Goal: Transaction & Acquisition: Book appointment/travel/reservation

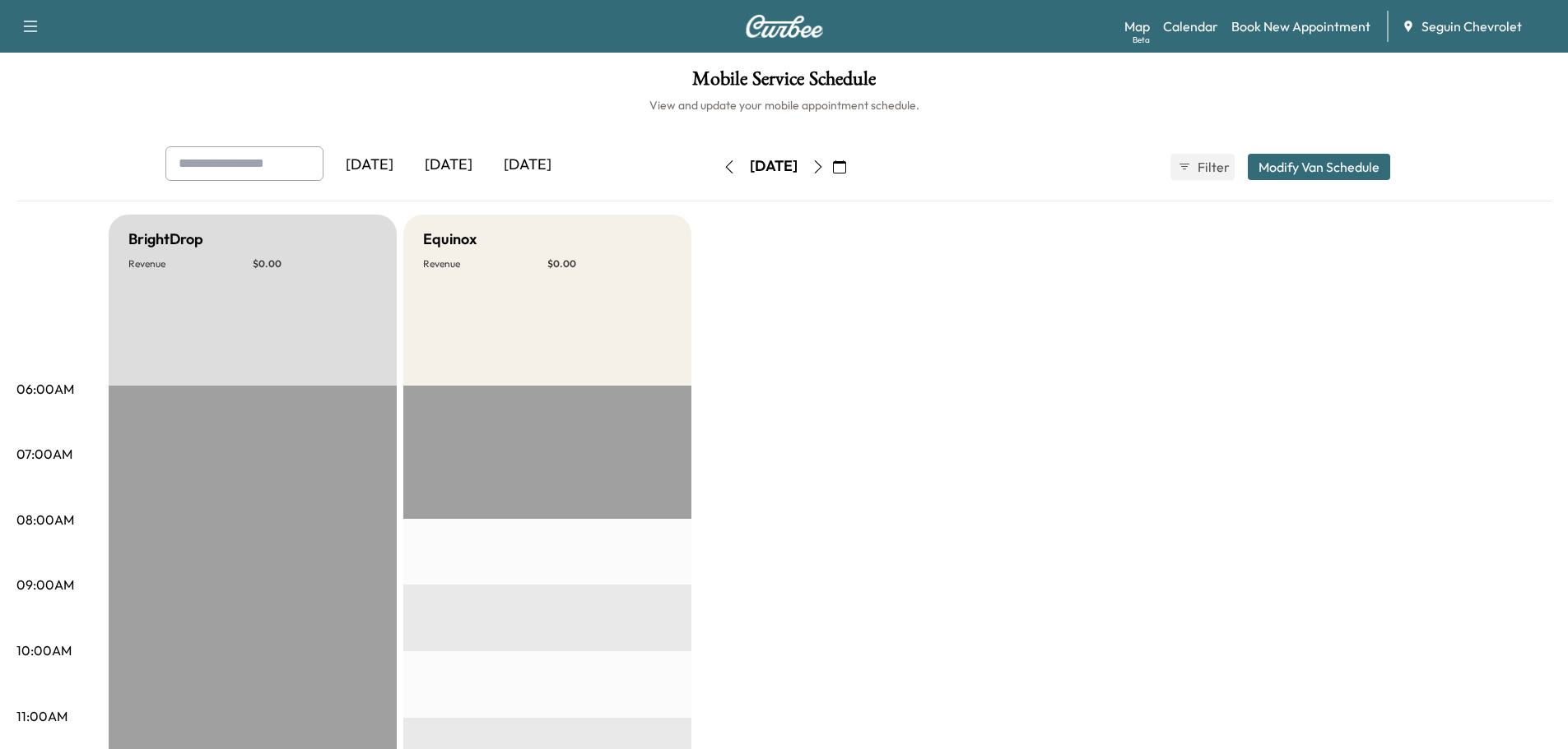
click at [846, 162] on icon "button" at bounding box center [839, 167] width 13 height 13
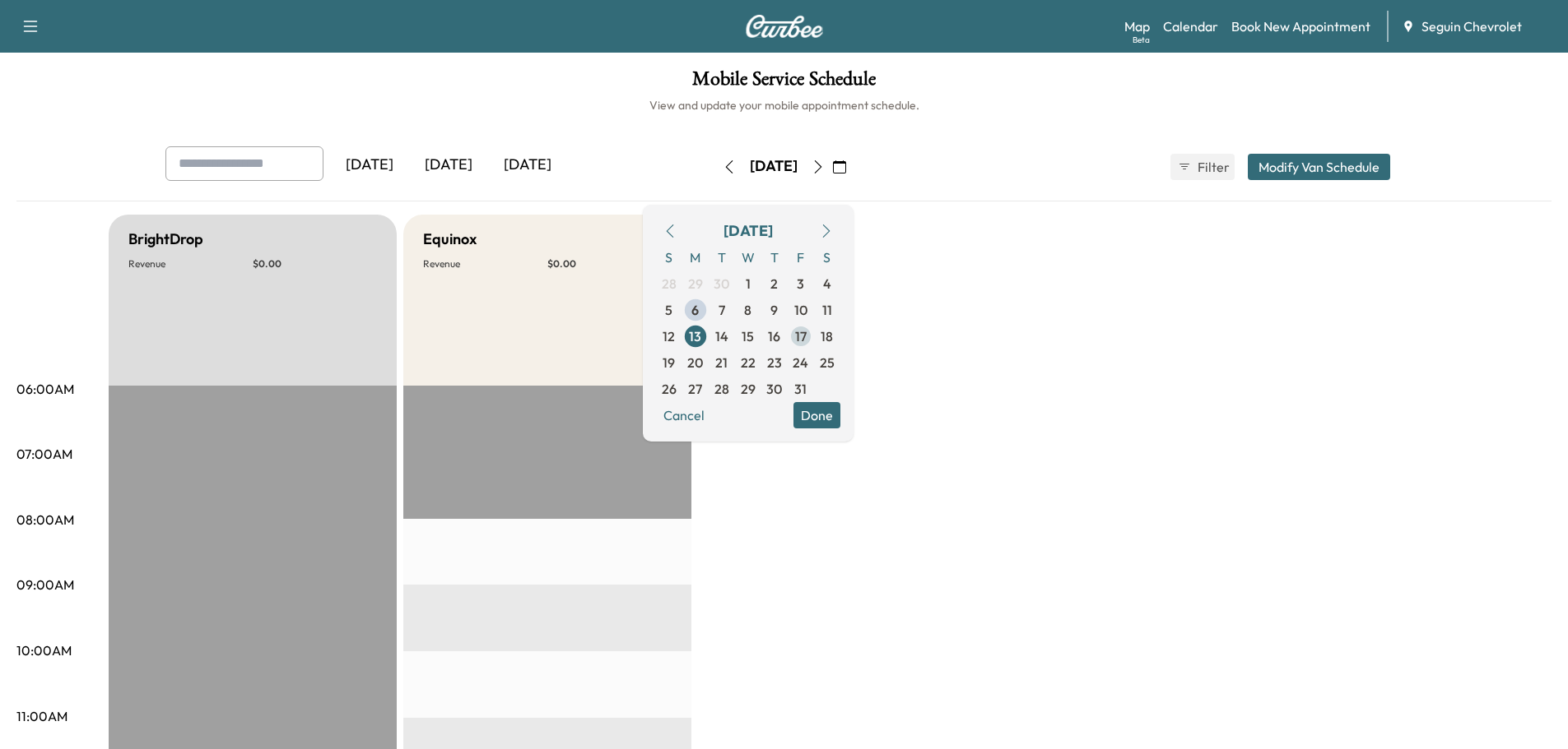
click at [807, 333] on span "17" at bounding box center [800, 336] width 11 height 20
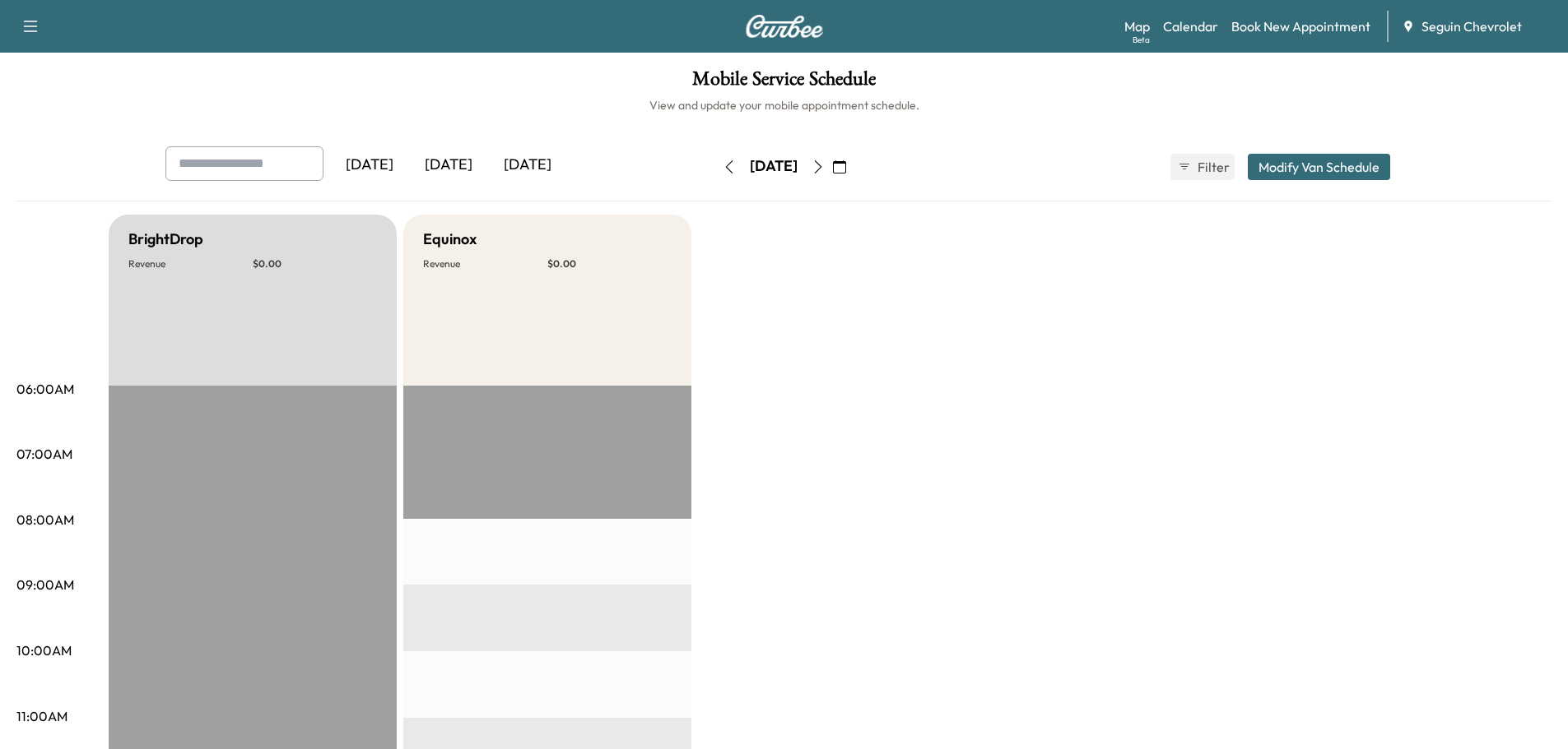
click at [846, 164] on icon "button" at bounding box center [839, 167] width 13 height 13
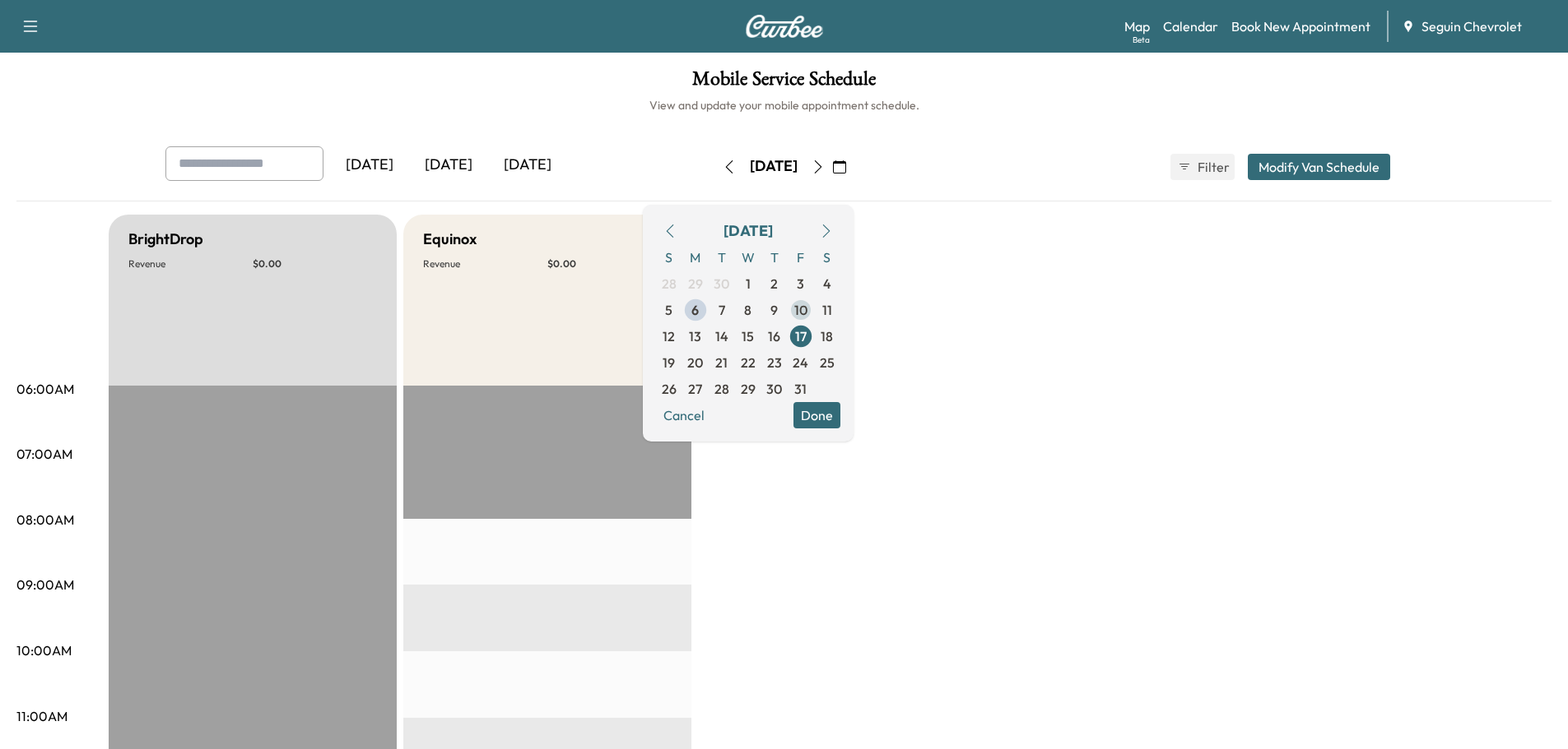
click at [808, 300] on span "10" at bounding box center [800, 310] width 13 height 20
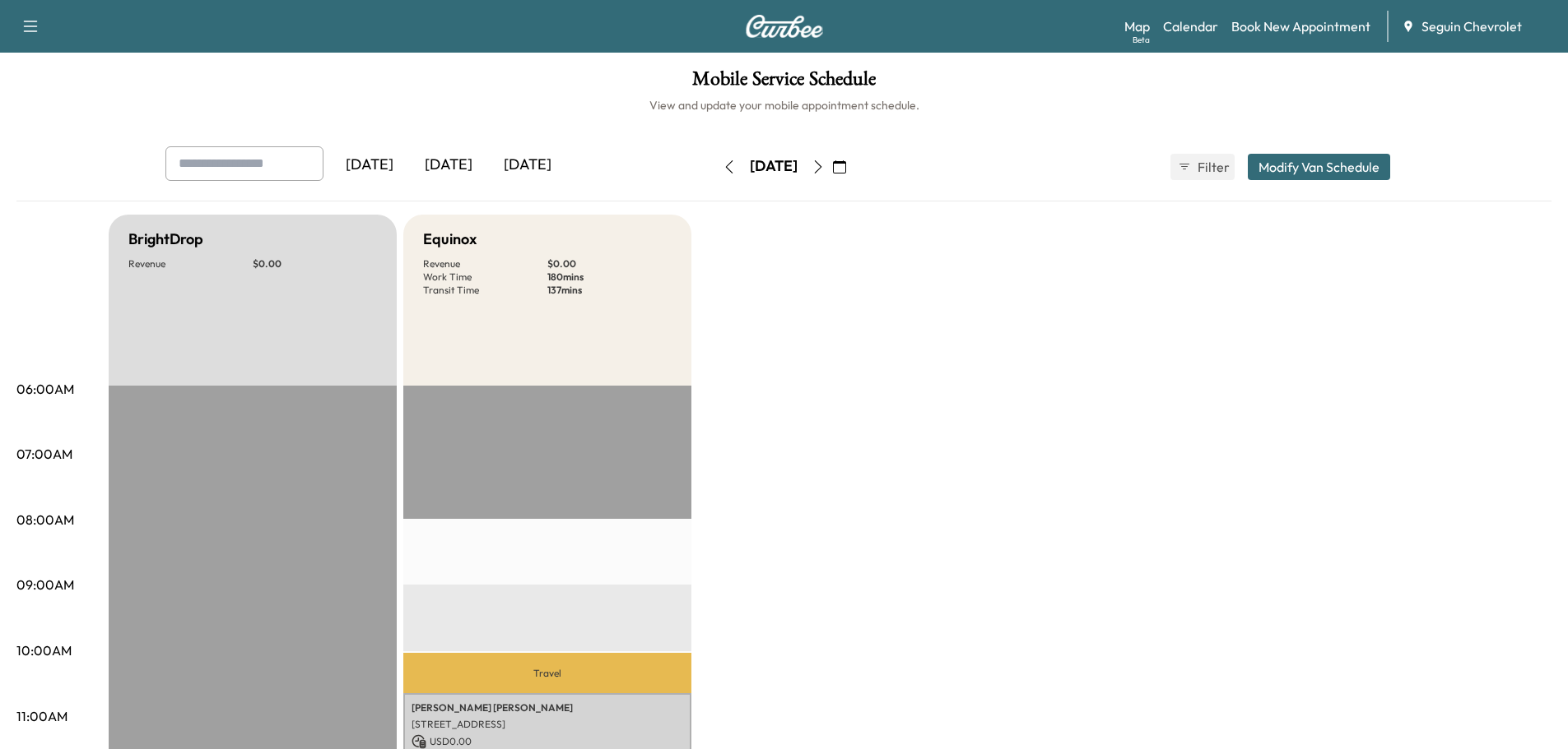
click at [854, 157] on button "button" at bounding box center [839, 167] width 28 height 27
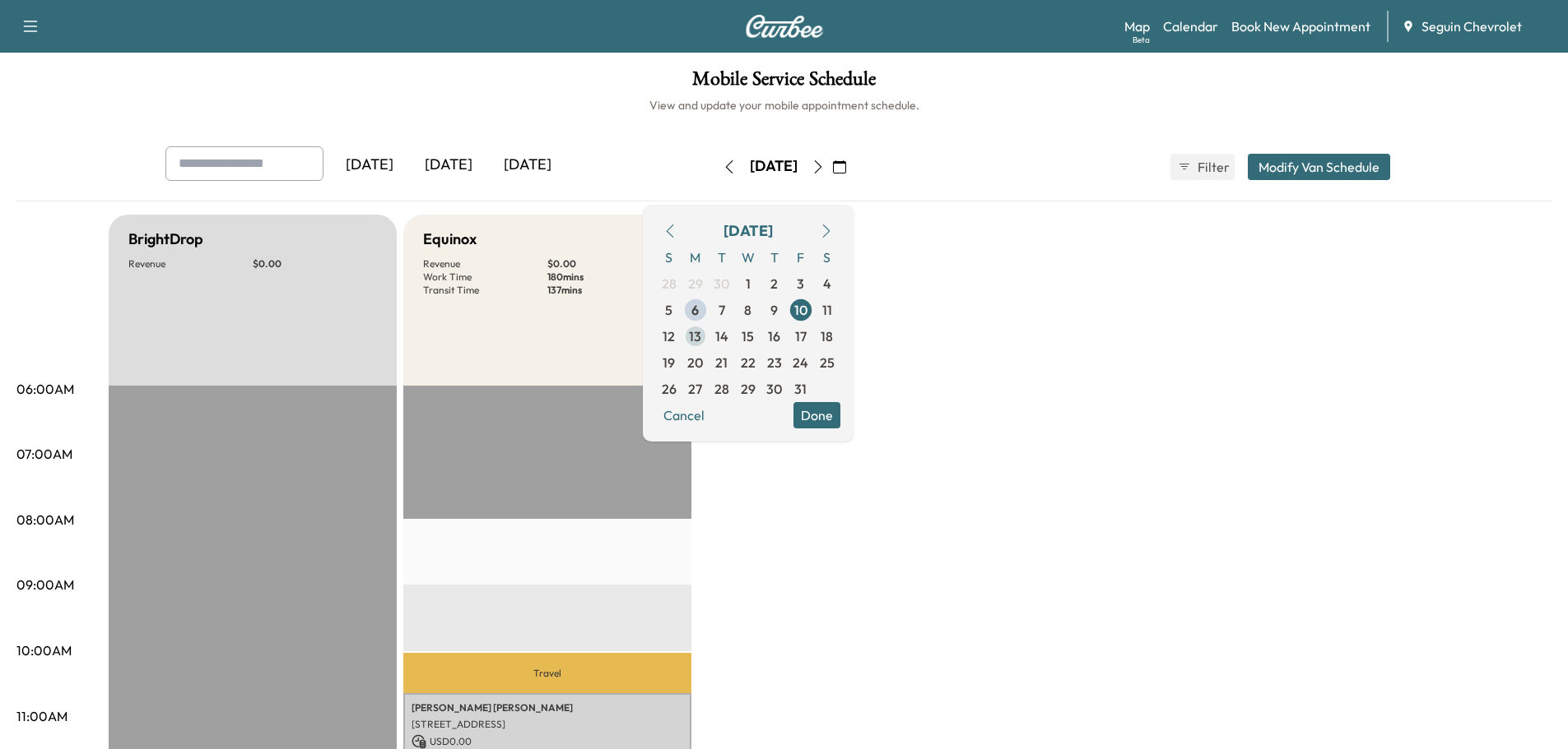
click at [708, 336] on span "13" at bounding box center [695, 336] width 27 height 27
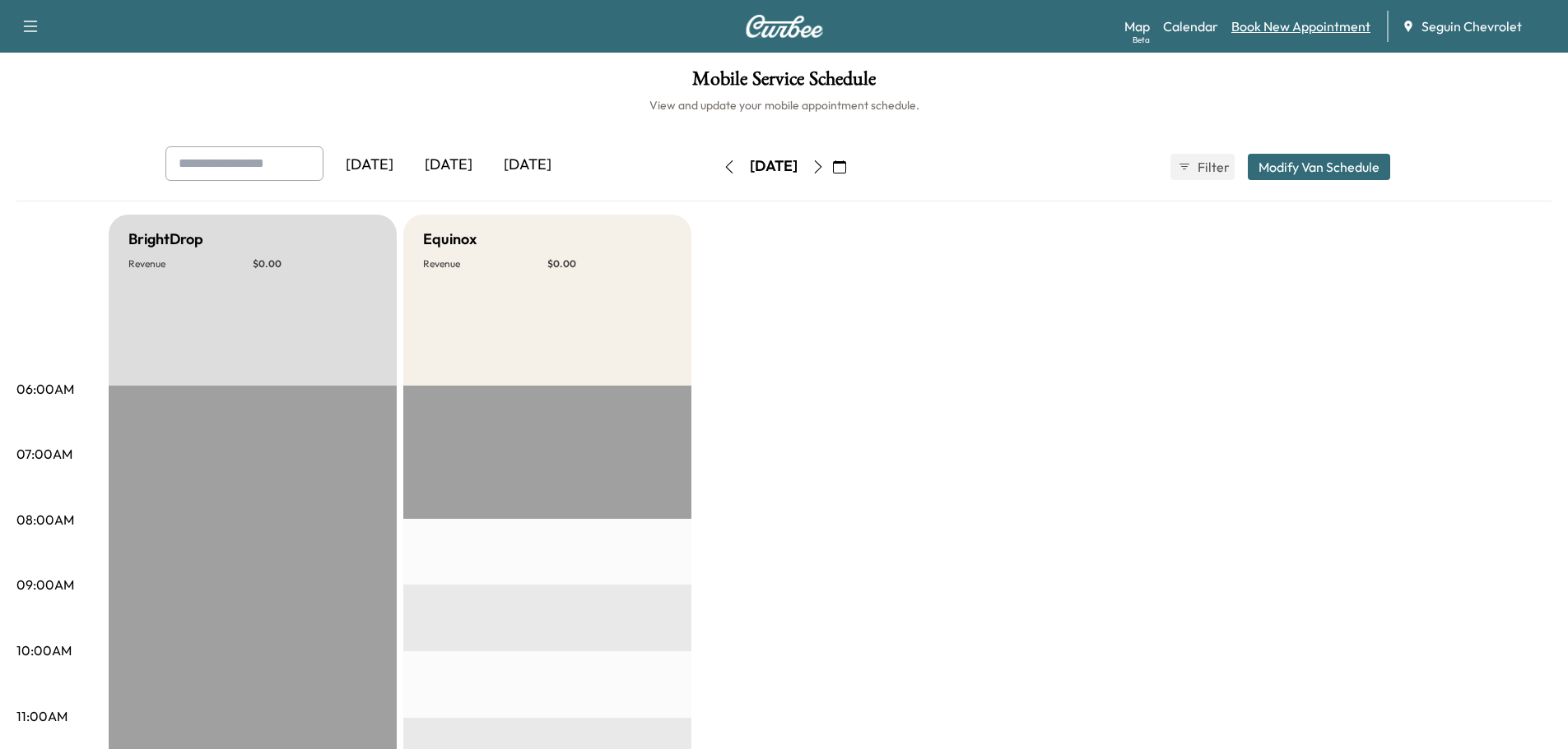
click at [1280, 35] on link "Book New Appointment" at bounding box center [1300, 26] width 139 height 20
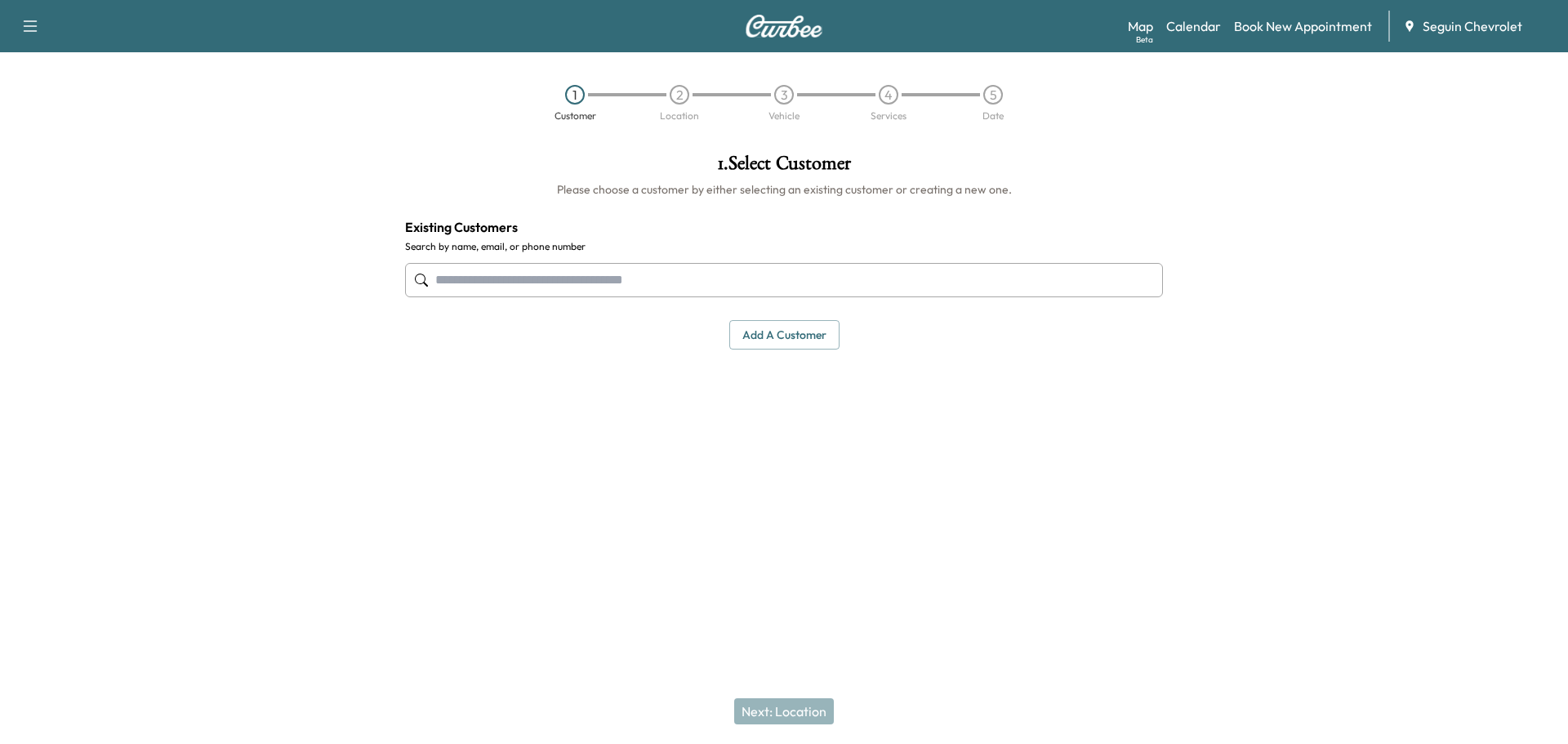
click at [442, 283] on input "text" at bounding box center [784, 280] width 758 height 34
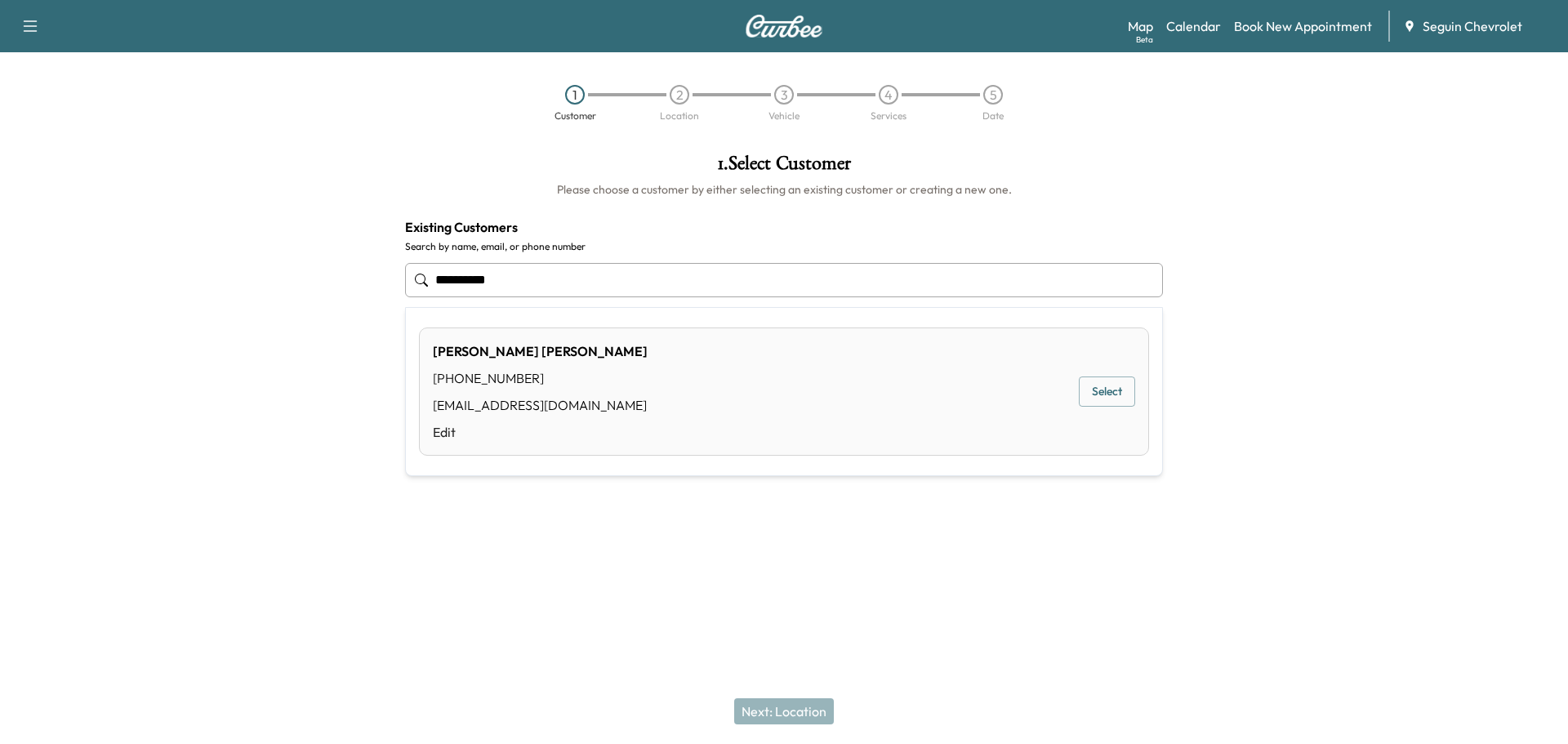
click at [1091, 383] on button "Select" at bounding box center [1107, 392] width 56 height 31
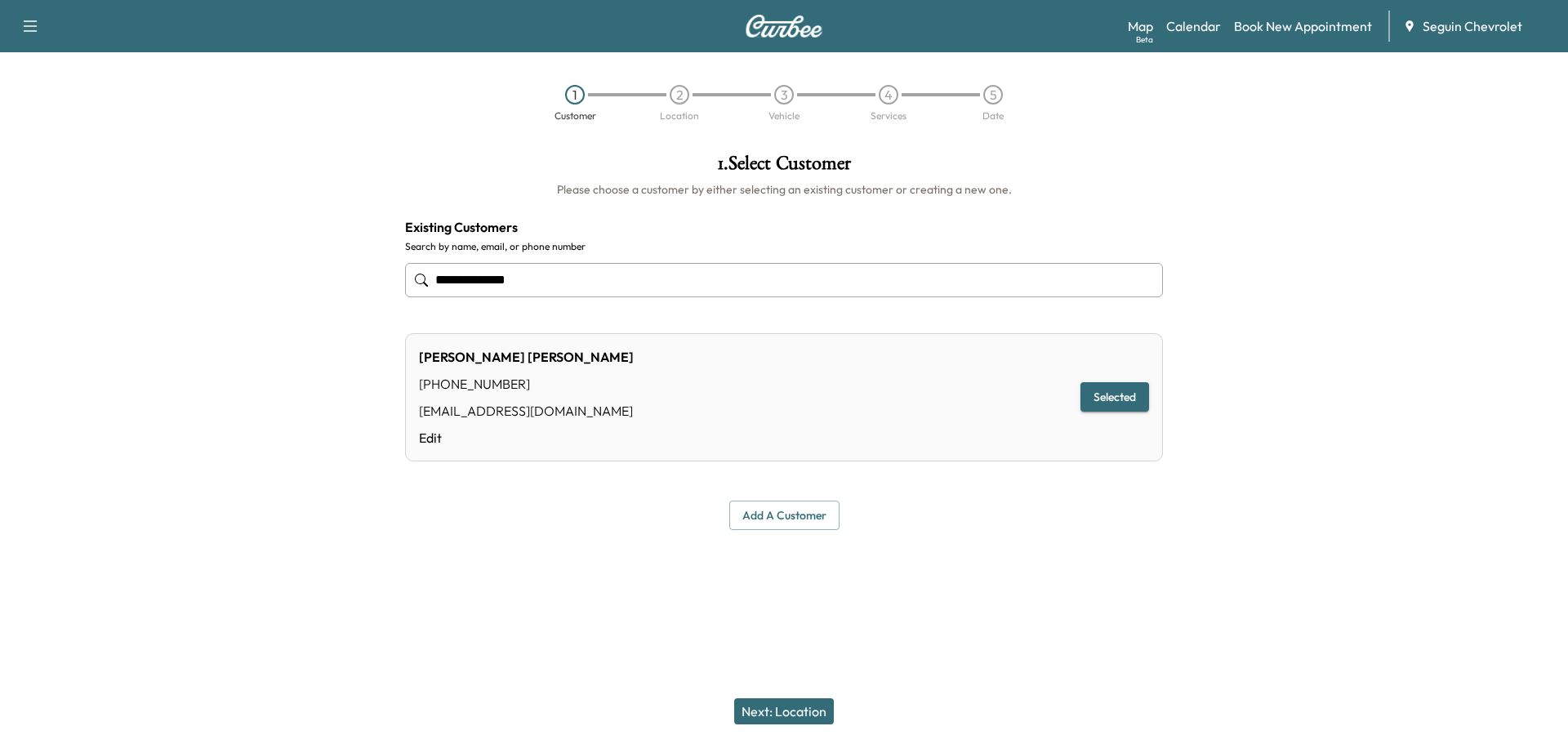
type input "**********"
click at [798, 708] on button "Next: Location" at bounding box center [784, 712] width 99 height 26
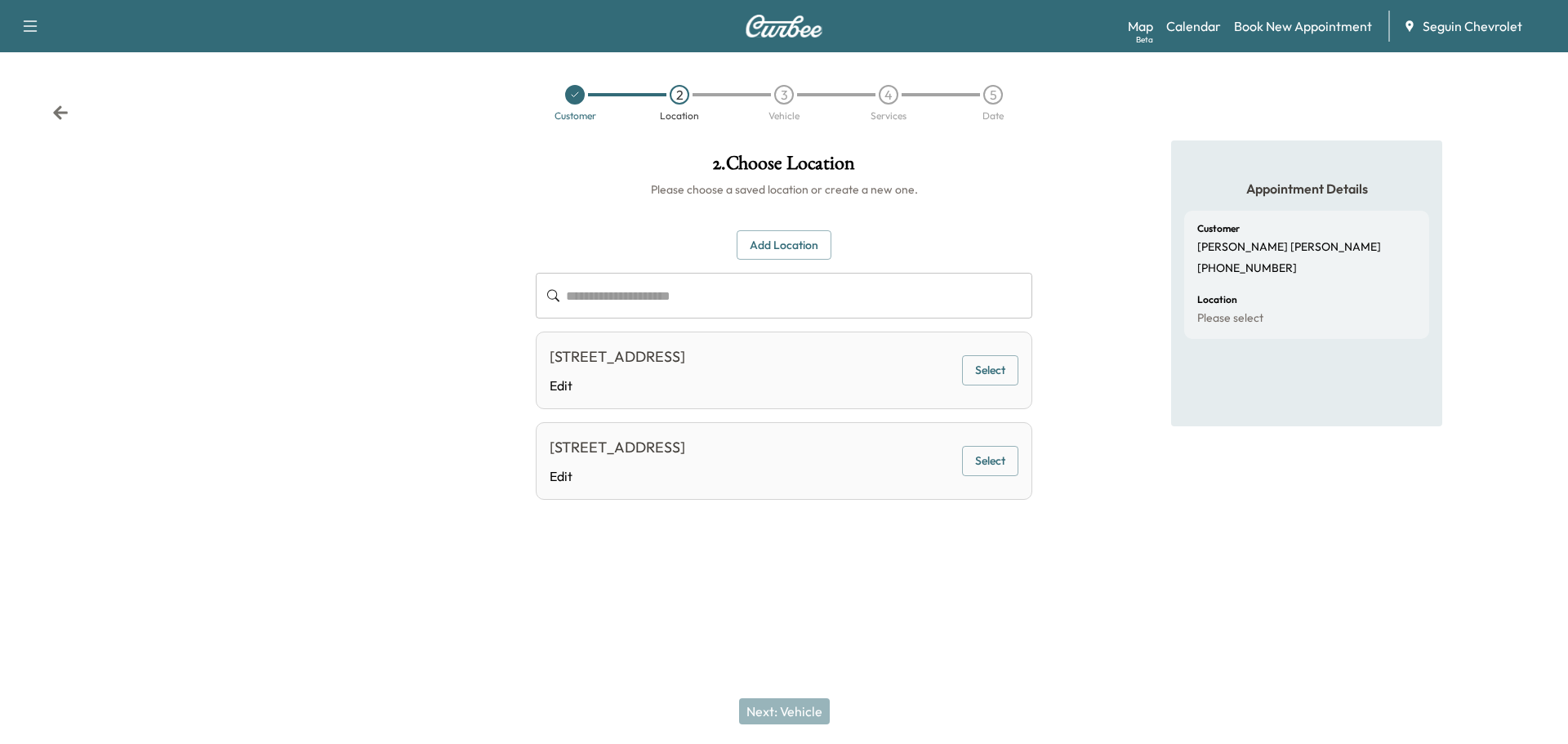
click at [573, 93] on icon at bounding box center [576, 95] width 10 height 10
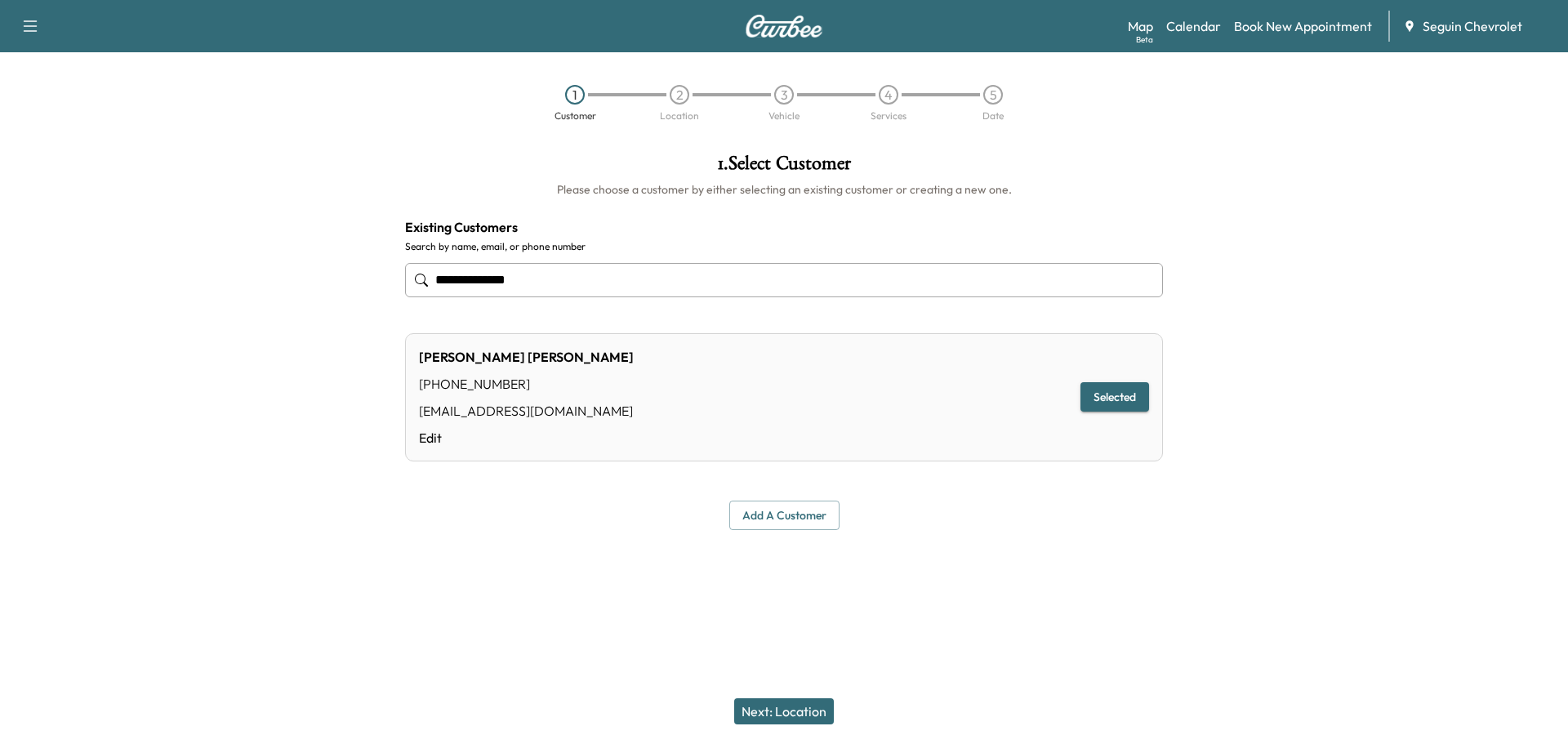
click at [567, 88] on div "1" at bounding box center [575, 94] width 20 height 20
click at [1202, 30] on link "Calendar" at bounding box center [1194, 25] width 54 height 20
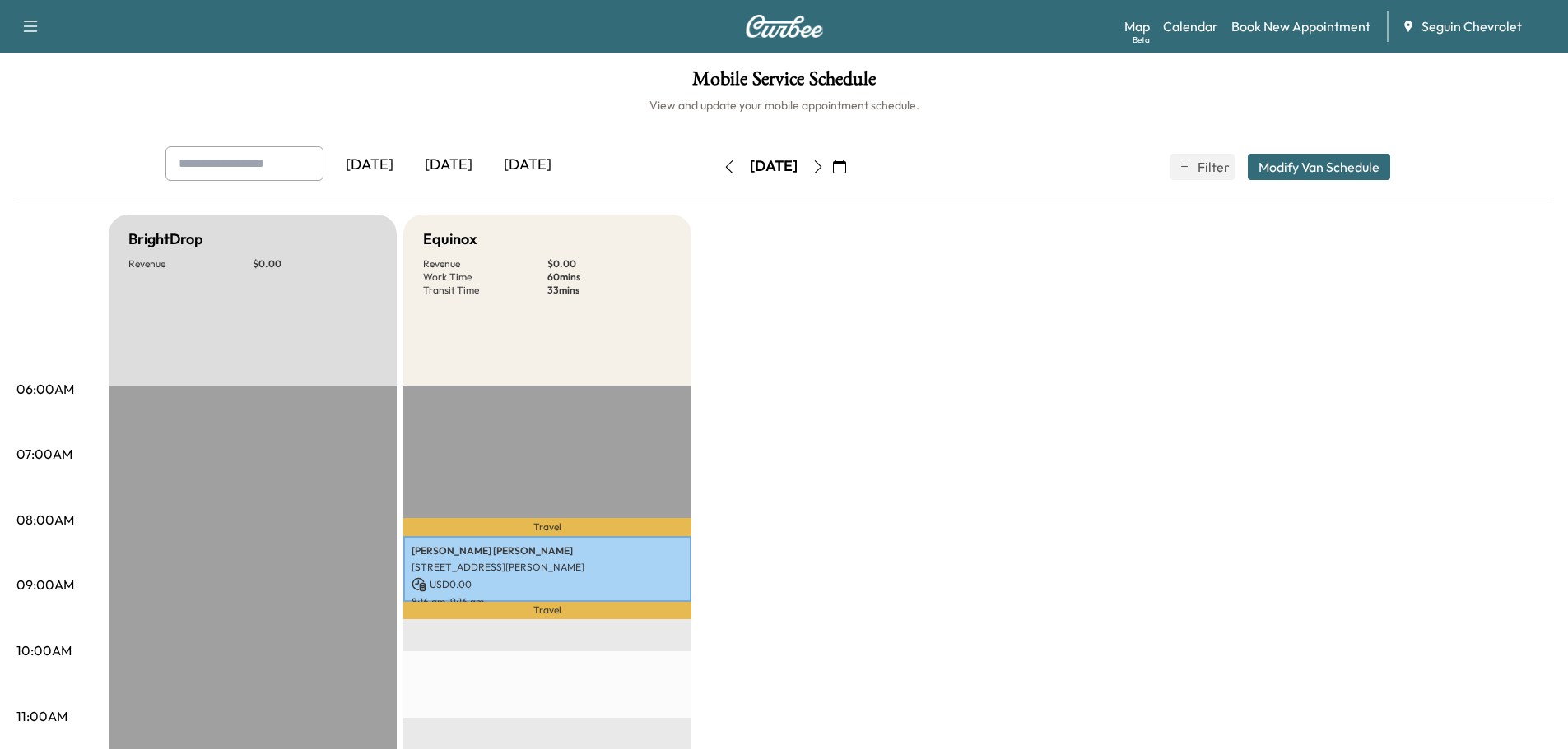
click at [846, 167] on icon "button" at bounding box center [839, 167] width 13 height 13
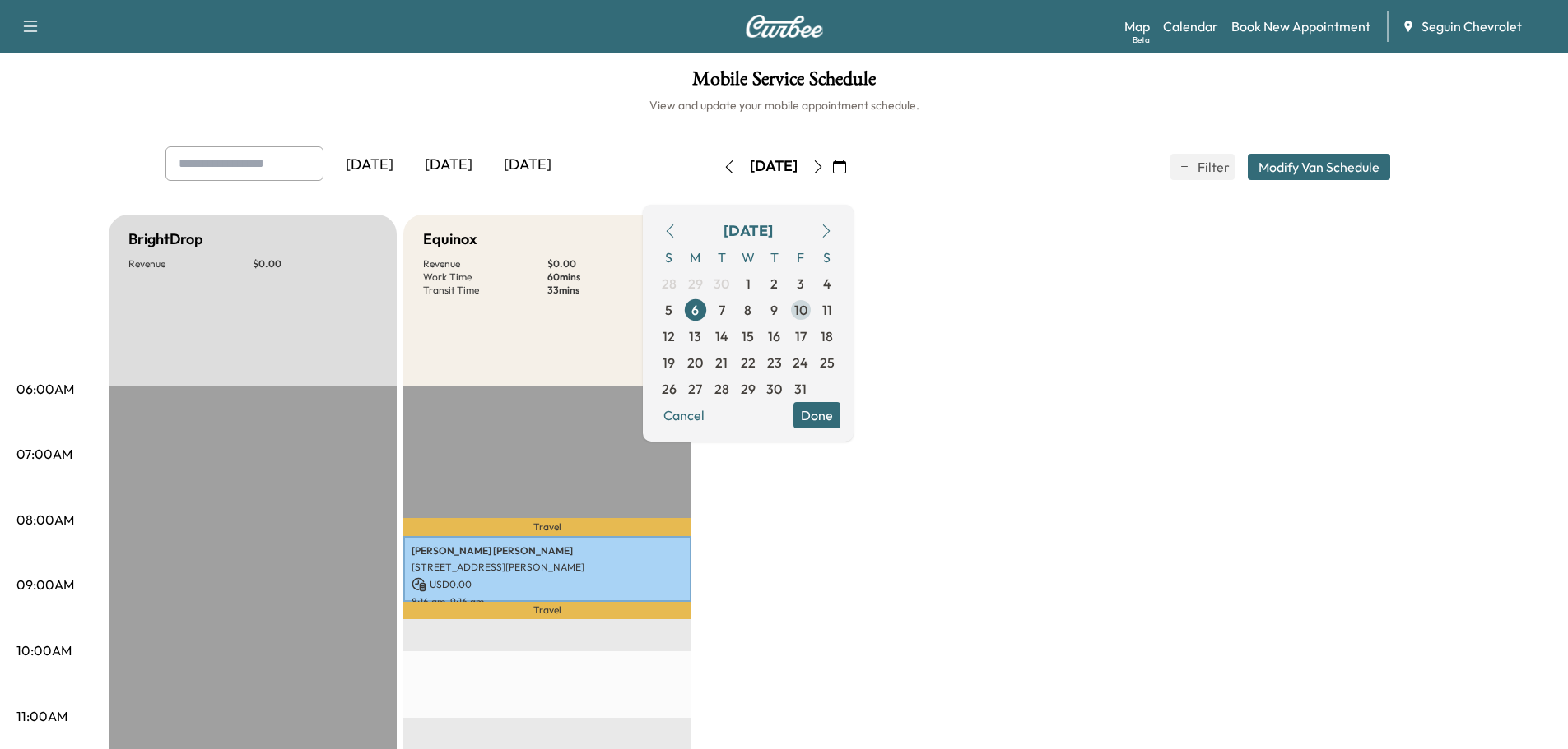
click at [808, 304] on span "10" at bounding box center [800, 310] width 13 height 20
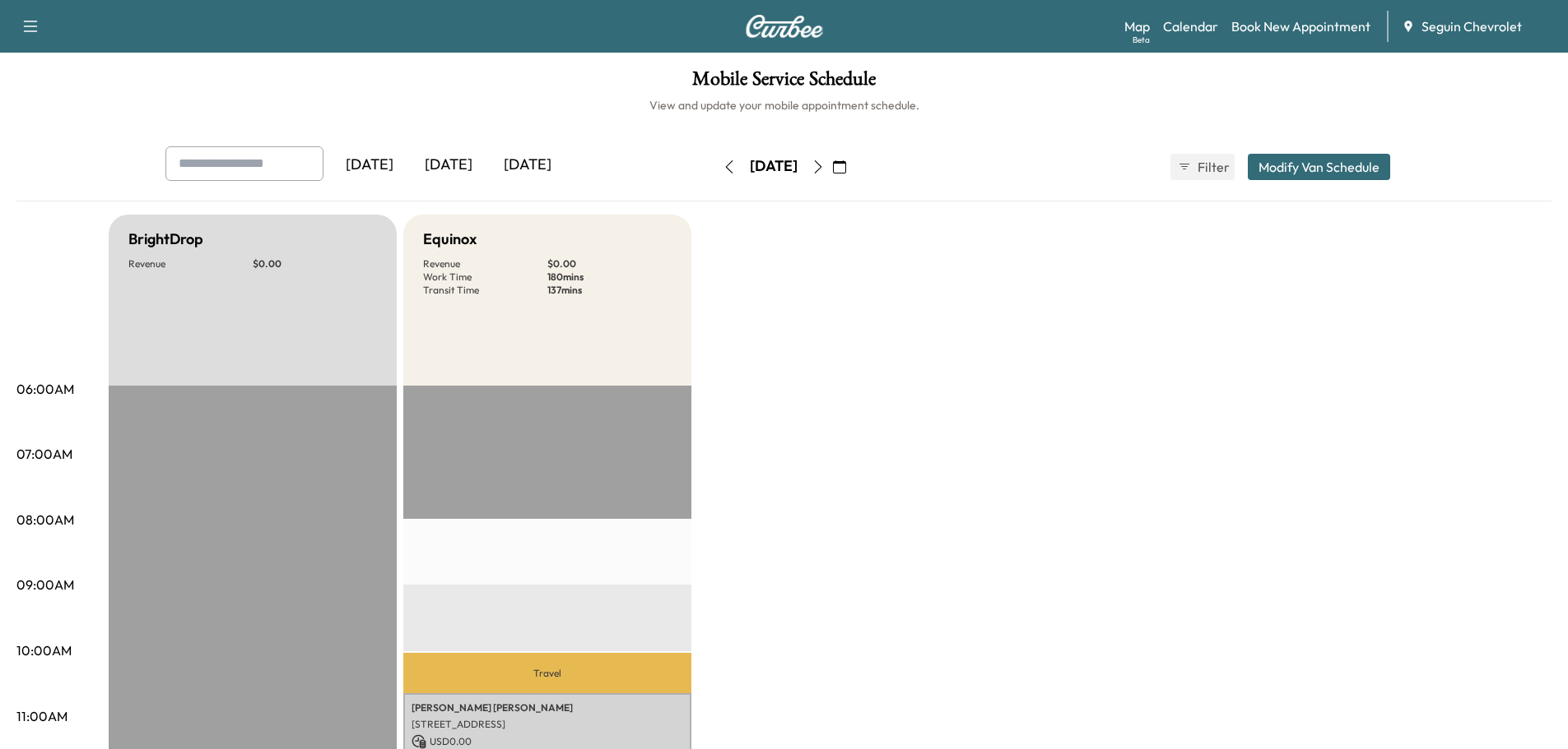
click at [846, 162] on icon "button" at bounding box center [839, 167] width 13 height 13
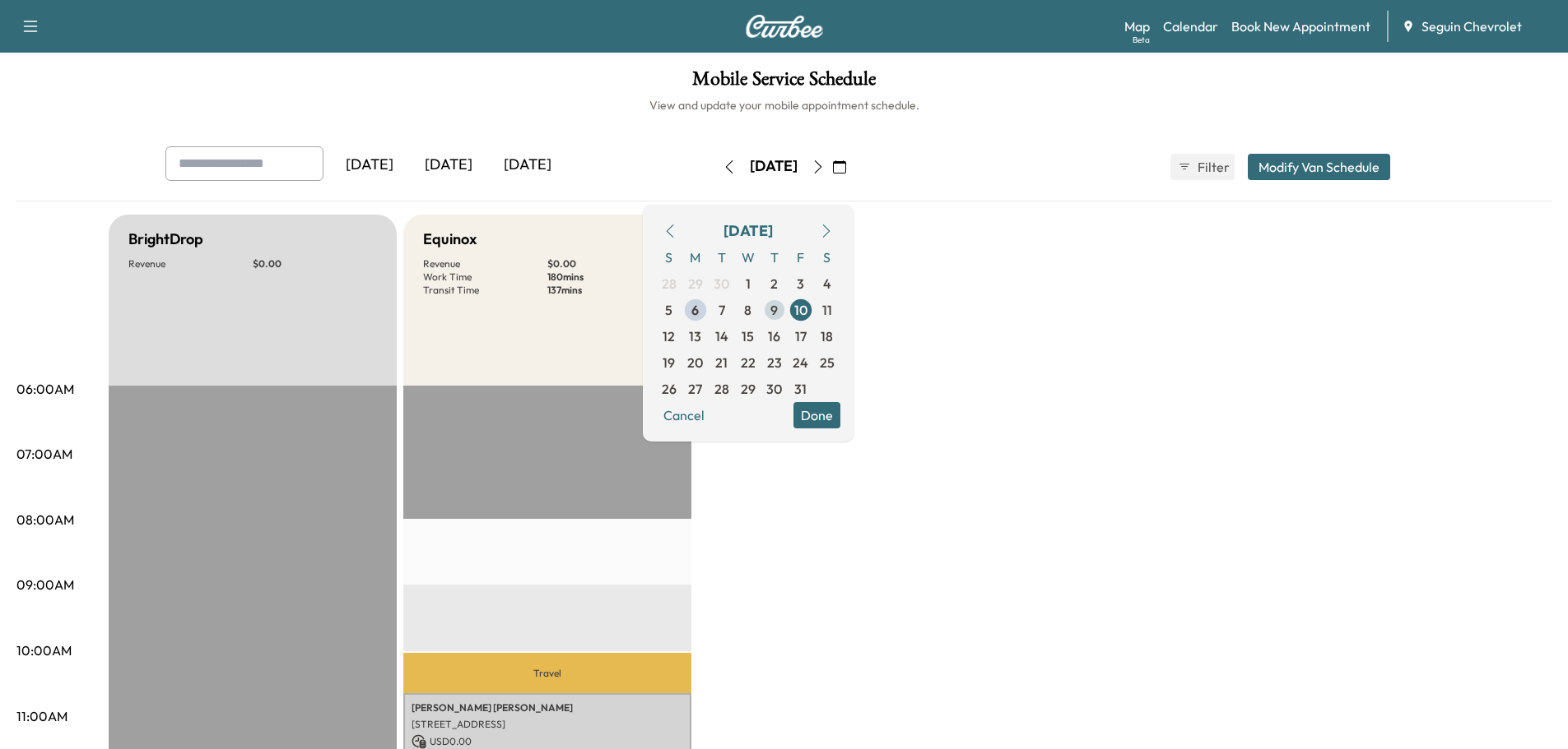
click at [788, 298] on span "9" at bounding box center [774, 310] width 27 height 27
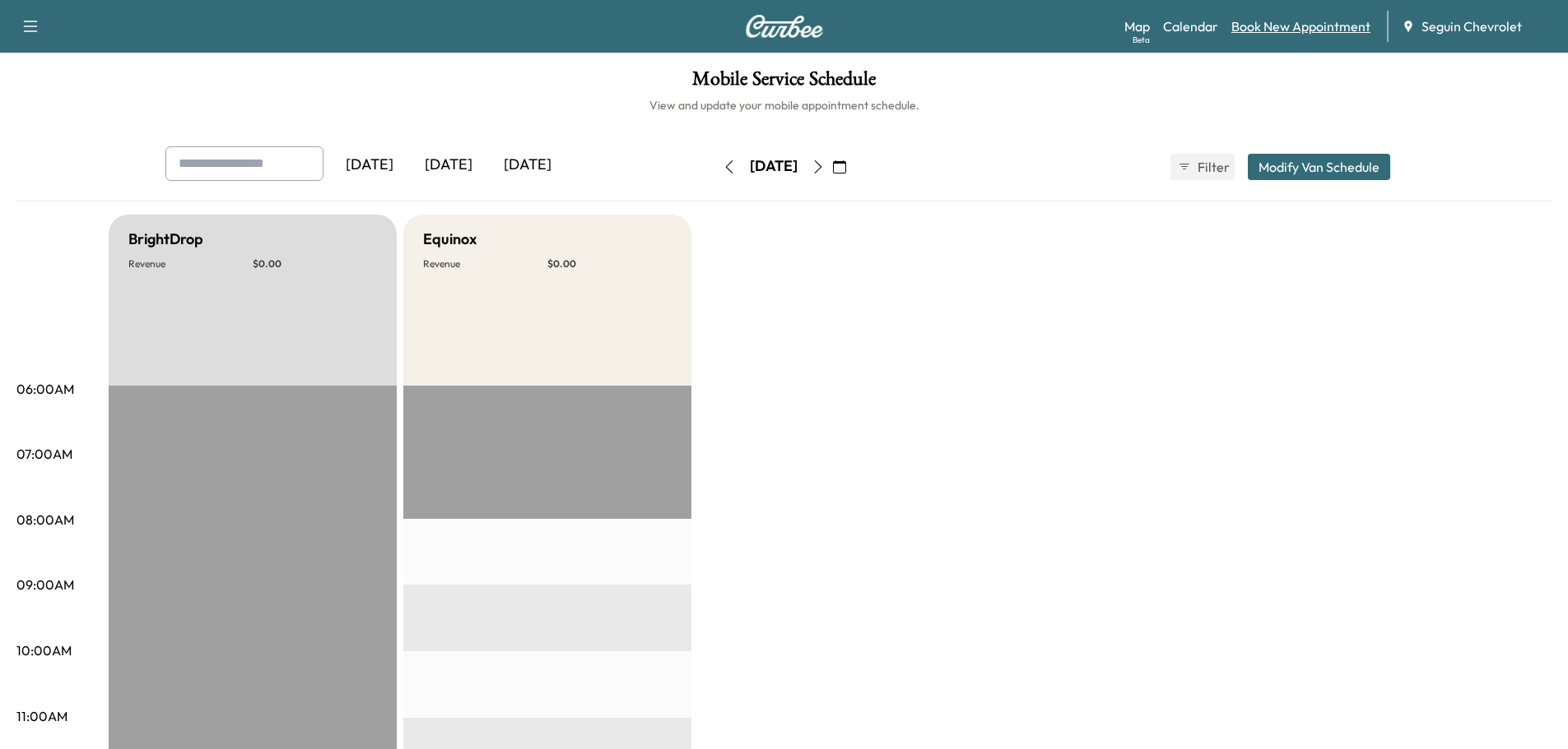
click at [1290, 16] on link "Book New Appointment" at bounding box center [1300, 26] width 139 height 20
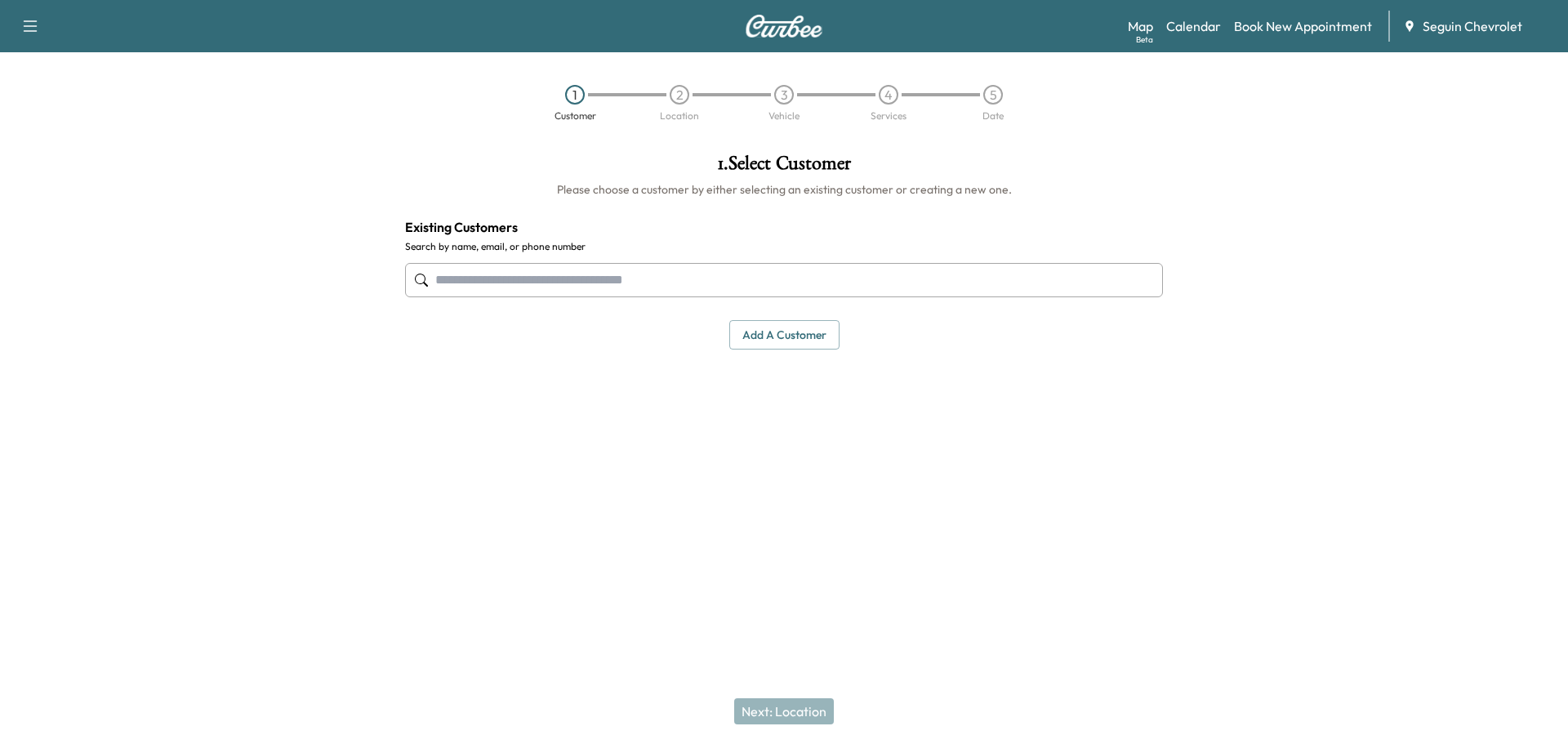
click at [506, 293] on input "text" at bounding box center [784, 280] width 758 height 34
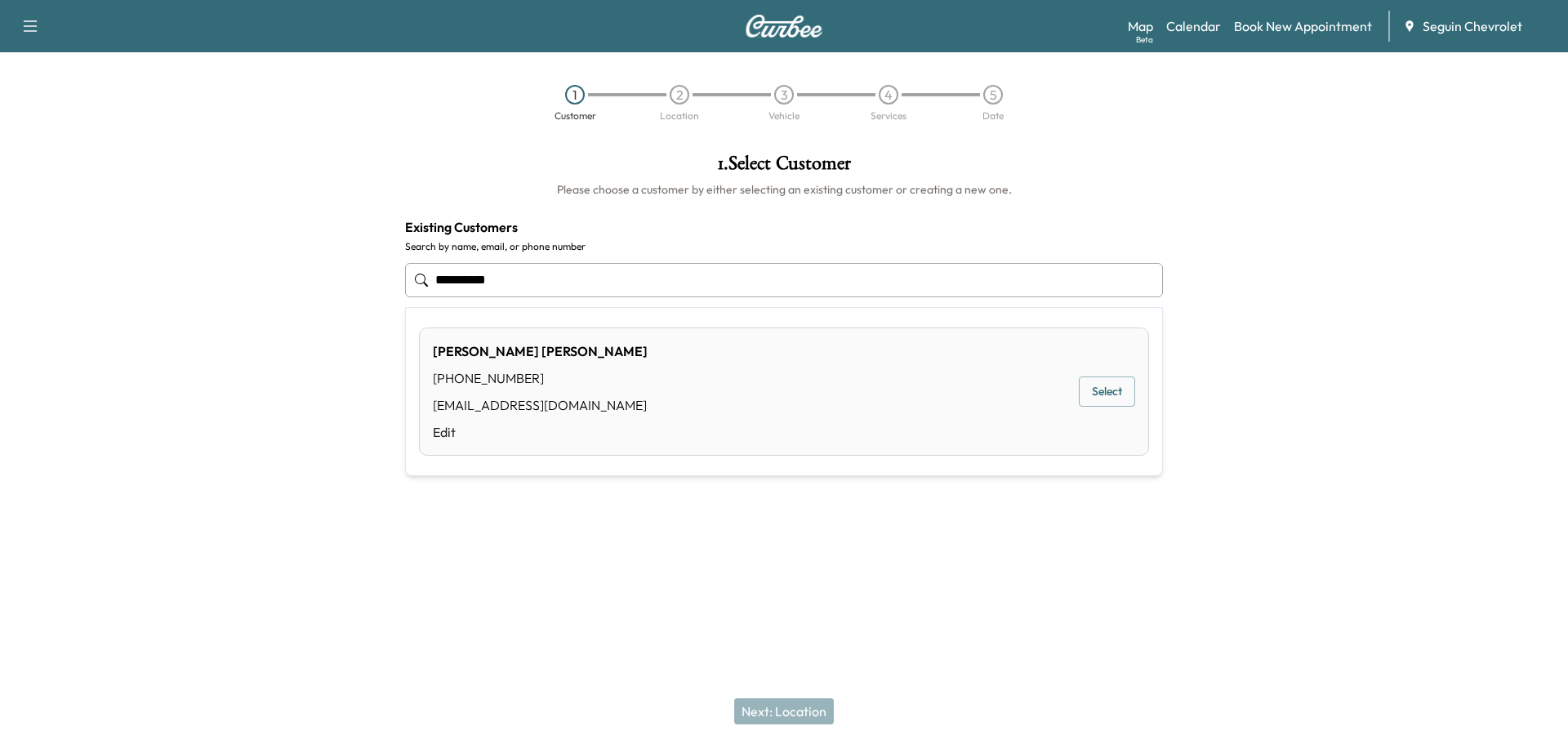
click at [1102, 388] on button "Select" at bounding box center [1107, 392] width 56 height 31
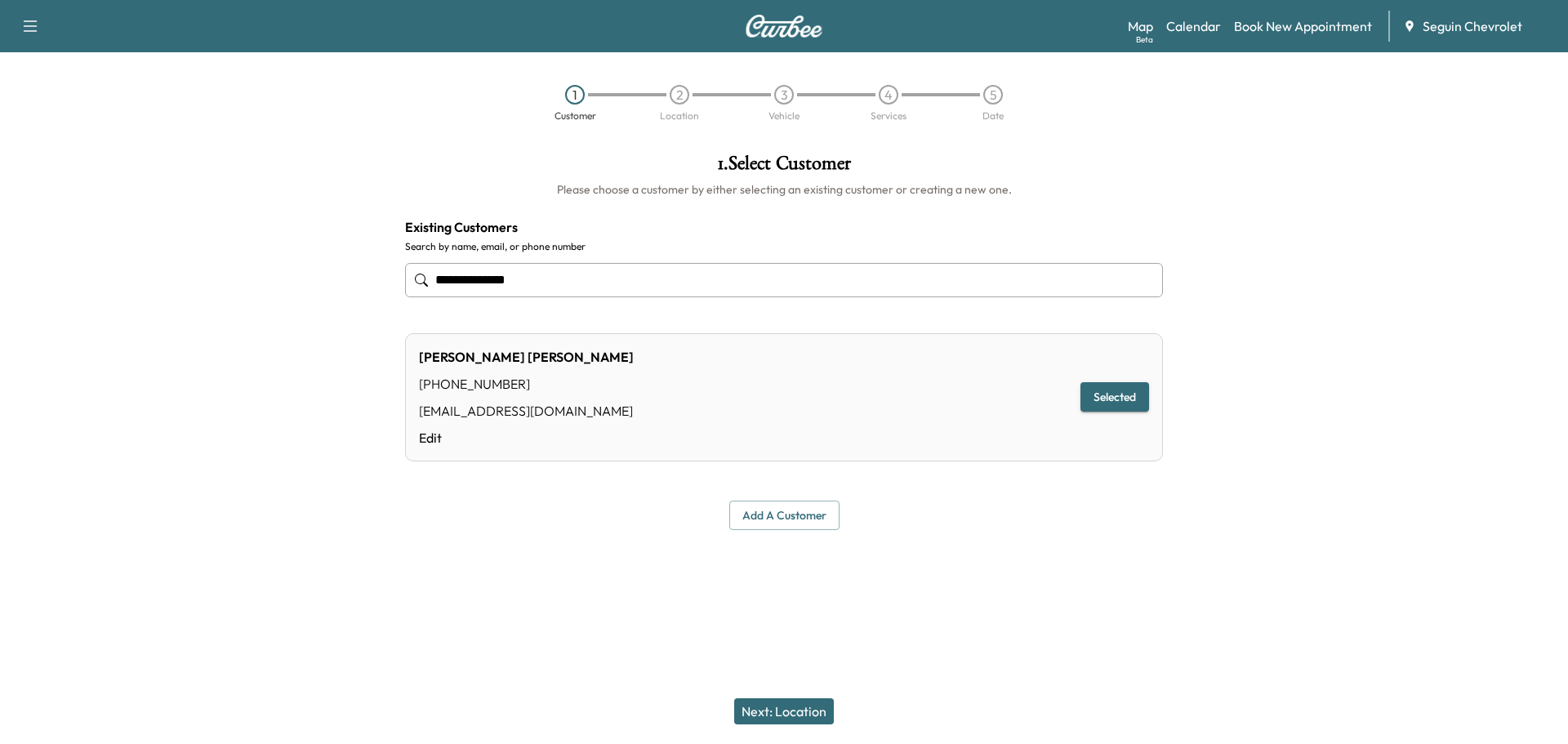
type input "**********"
click at [795, 706] on button "Next: Location" at bounding box center [784, 712] width 99 height 26
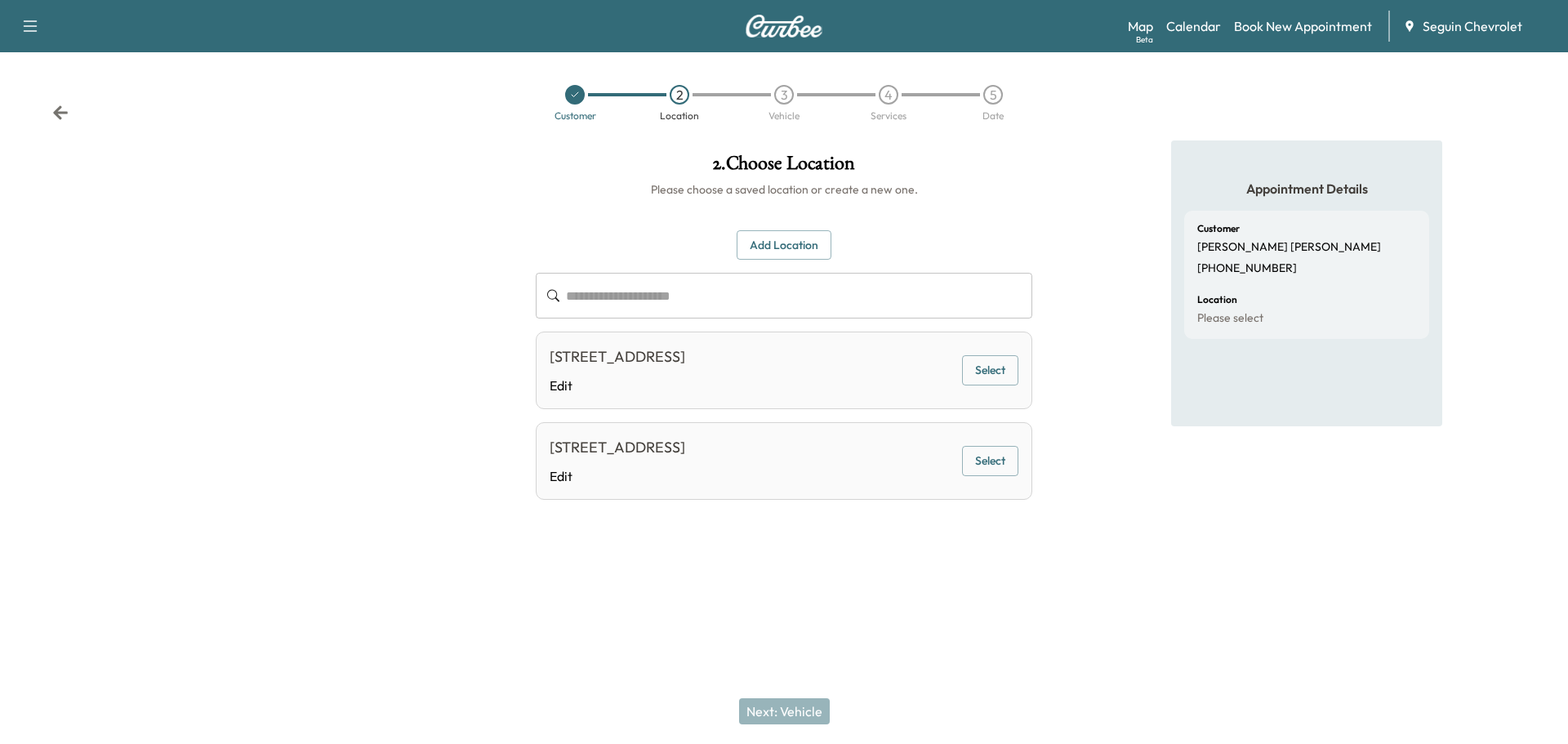
click at [991, 359] on button "Select" at bounding box center [990, 370] width 56 height 31
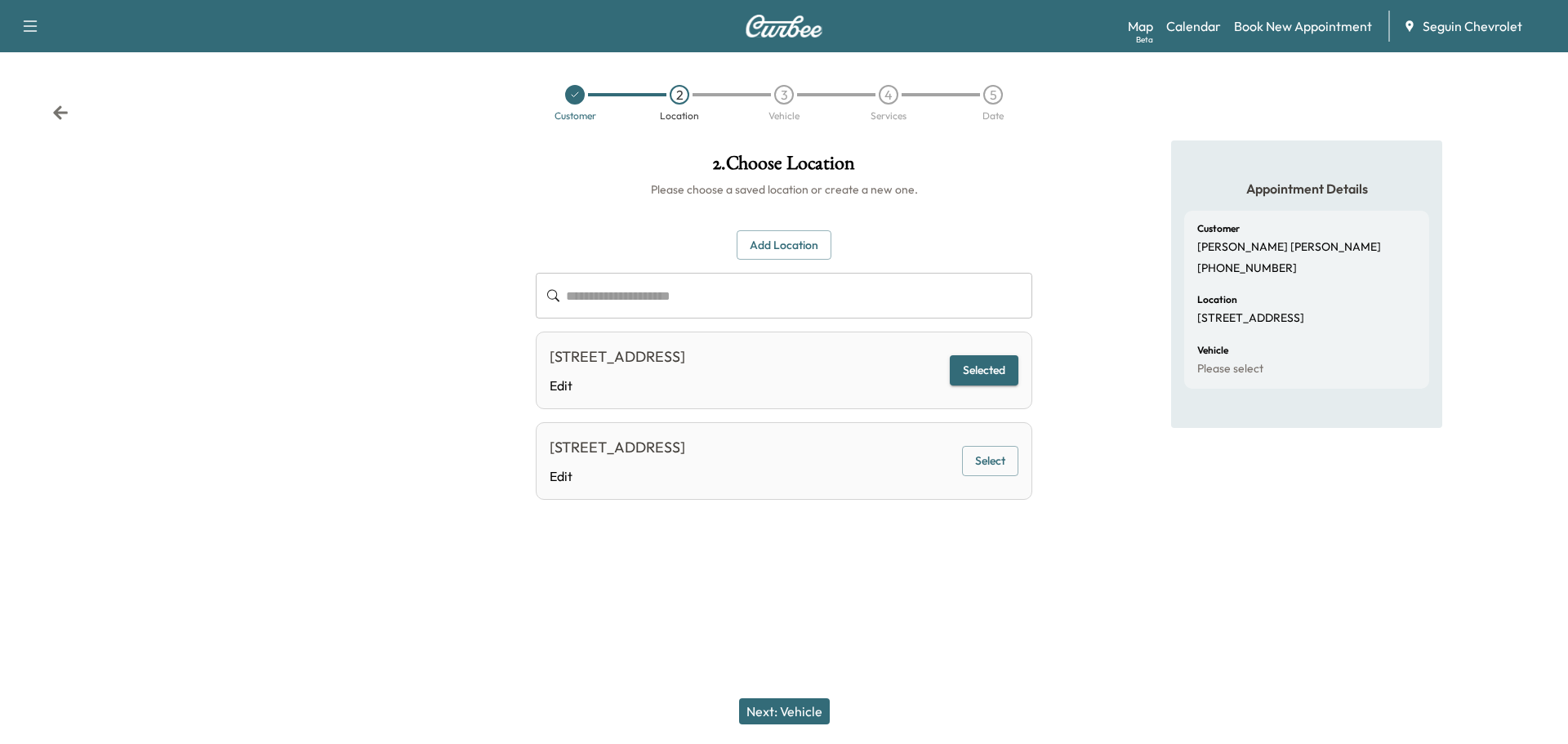
click at [791, 710] on button "Next: Vehicle" at bounding box center [784, 712] width 91 height 26
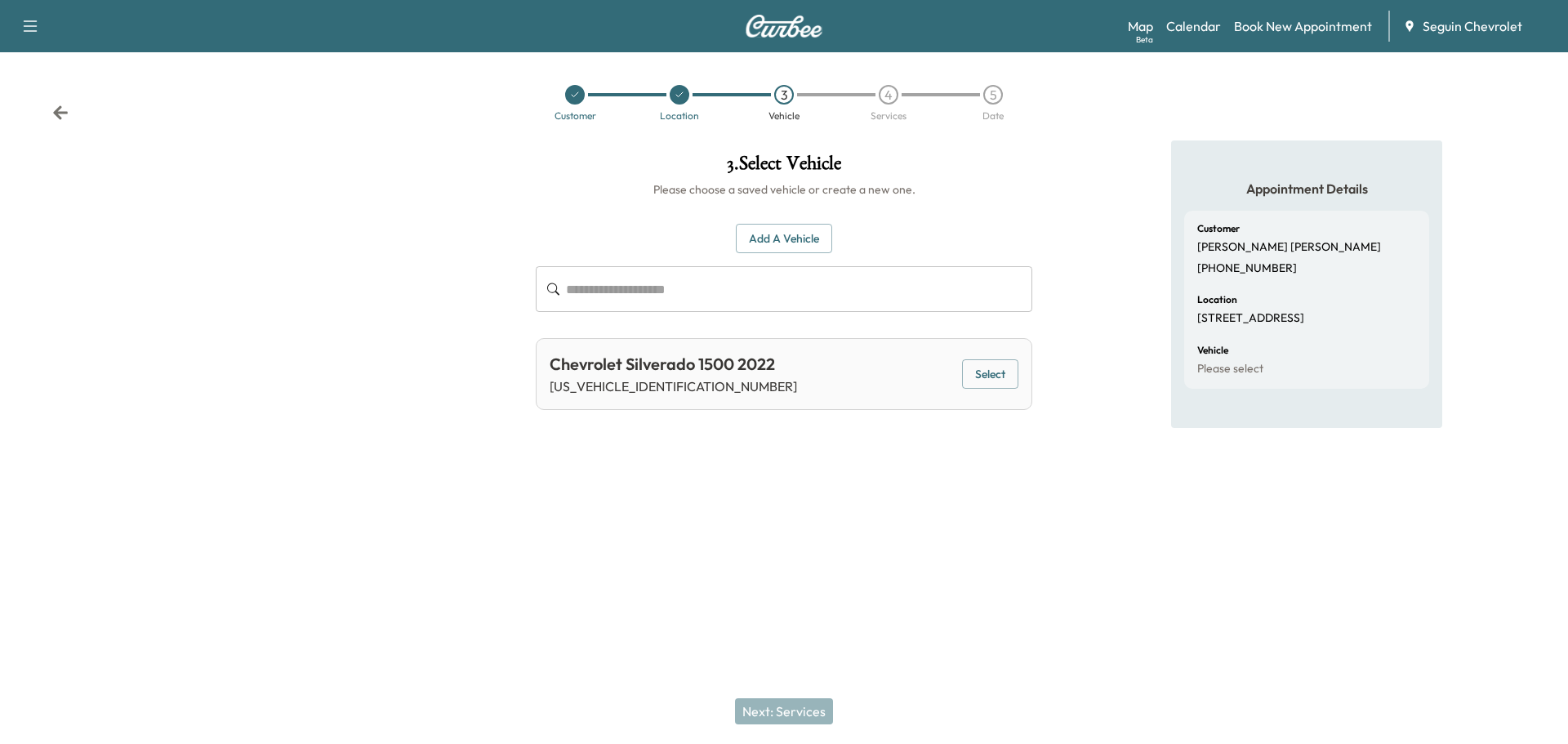
click at [980, 366] on button "Select" at bounding box center [990, 375] width 56 height 31
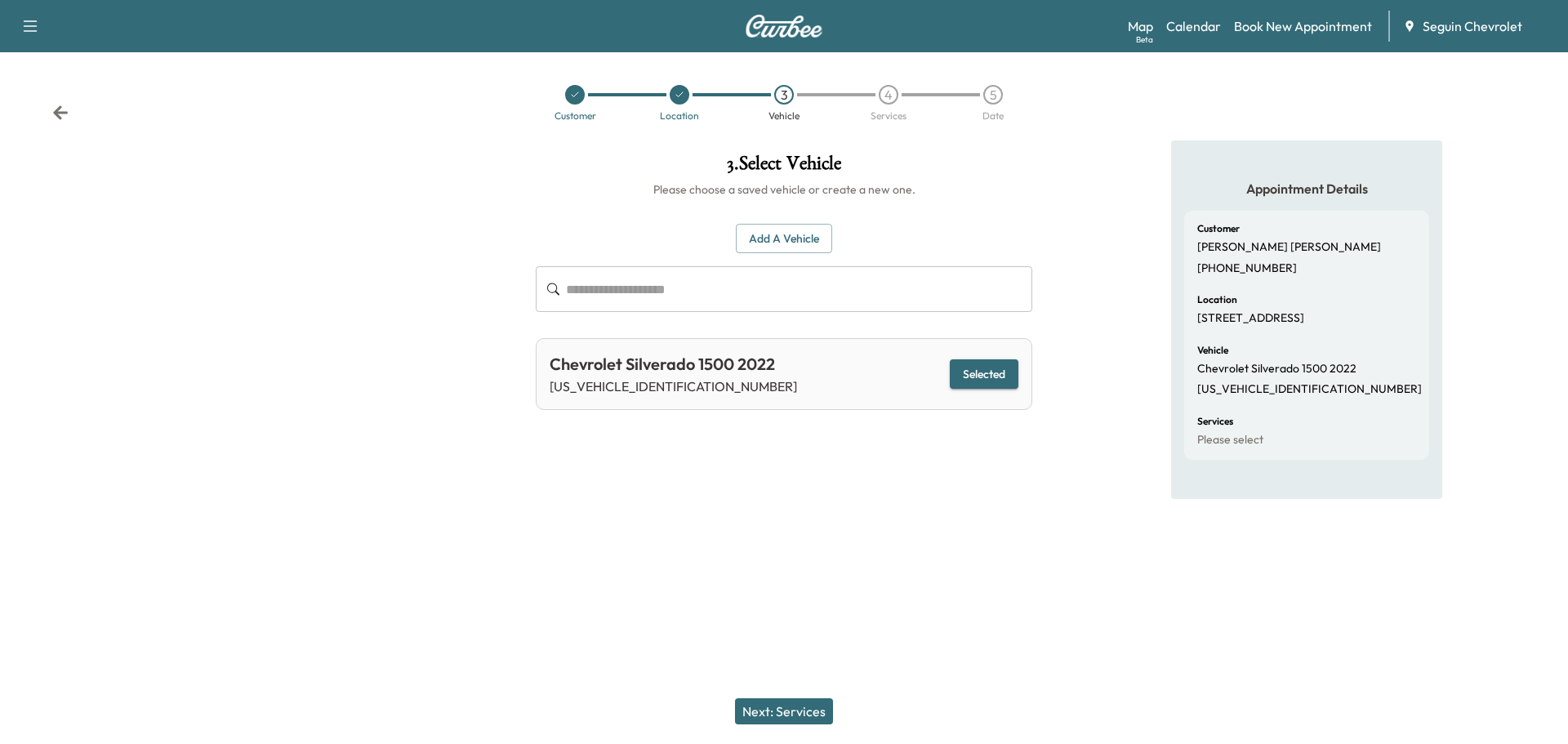
click at [801, 706] on button "Next: Services" at bounding box center [784, 712] width 98 height 26
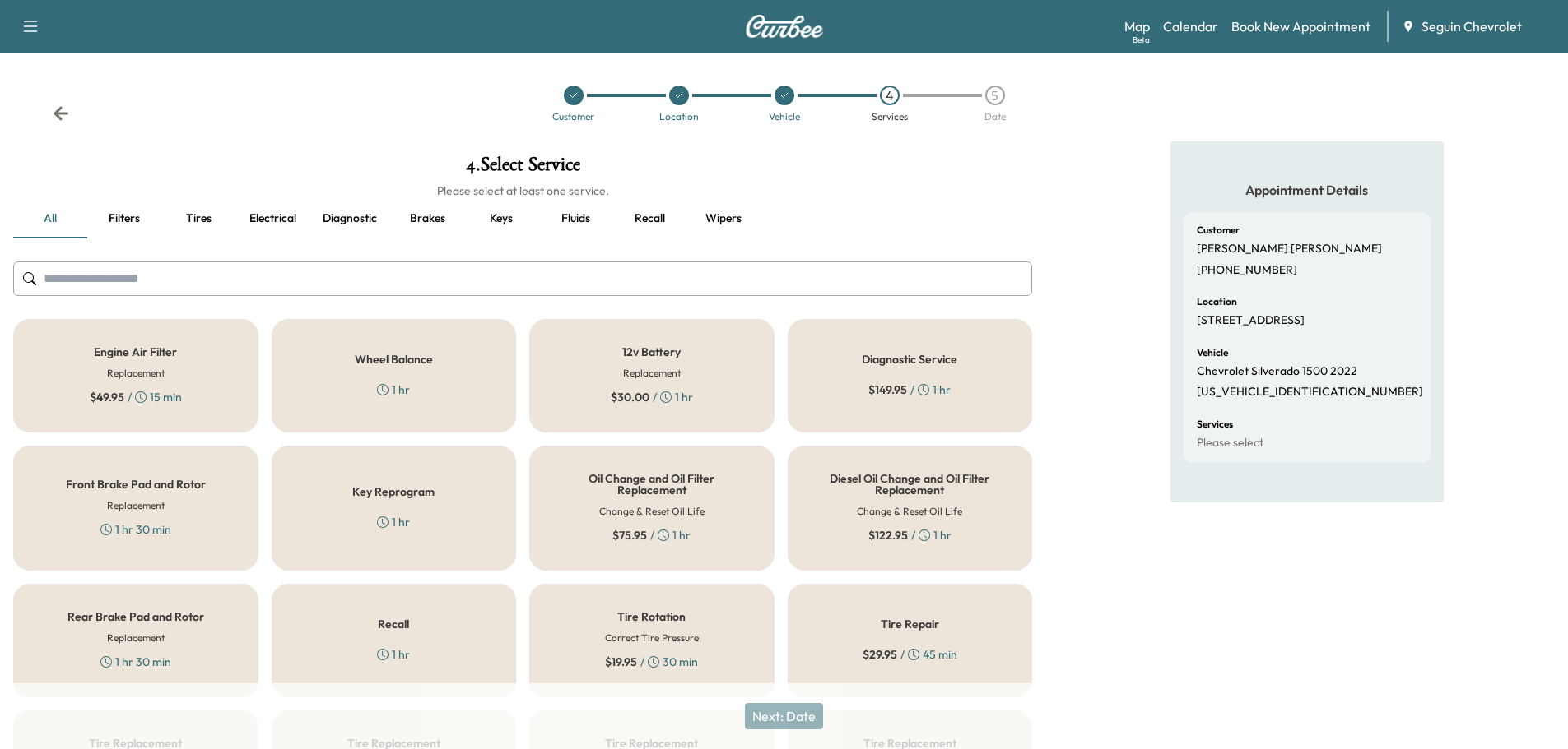
click at [414, 662] on div "Recall 1 hr" at bounding box center [393, 640] width 246 height 114
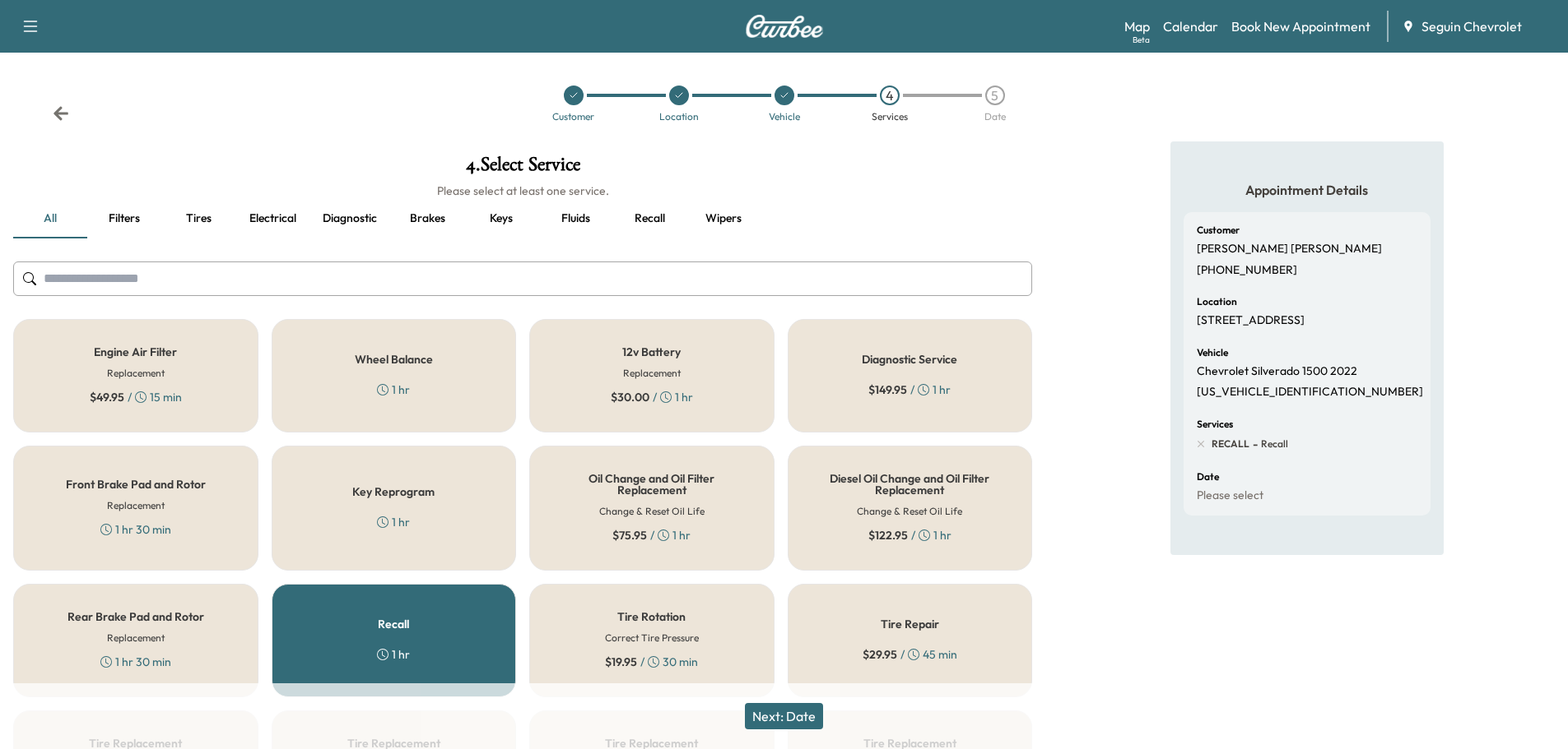
click at [804, 713] on button "Next: Date" at bounding box center [784, 717] width 78 height 27
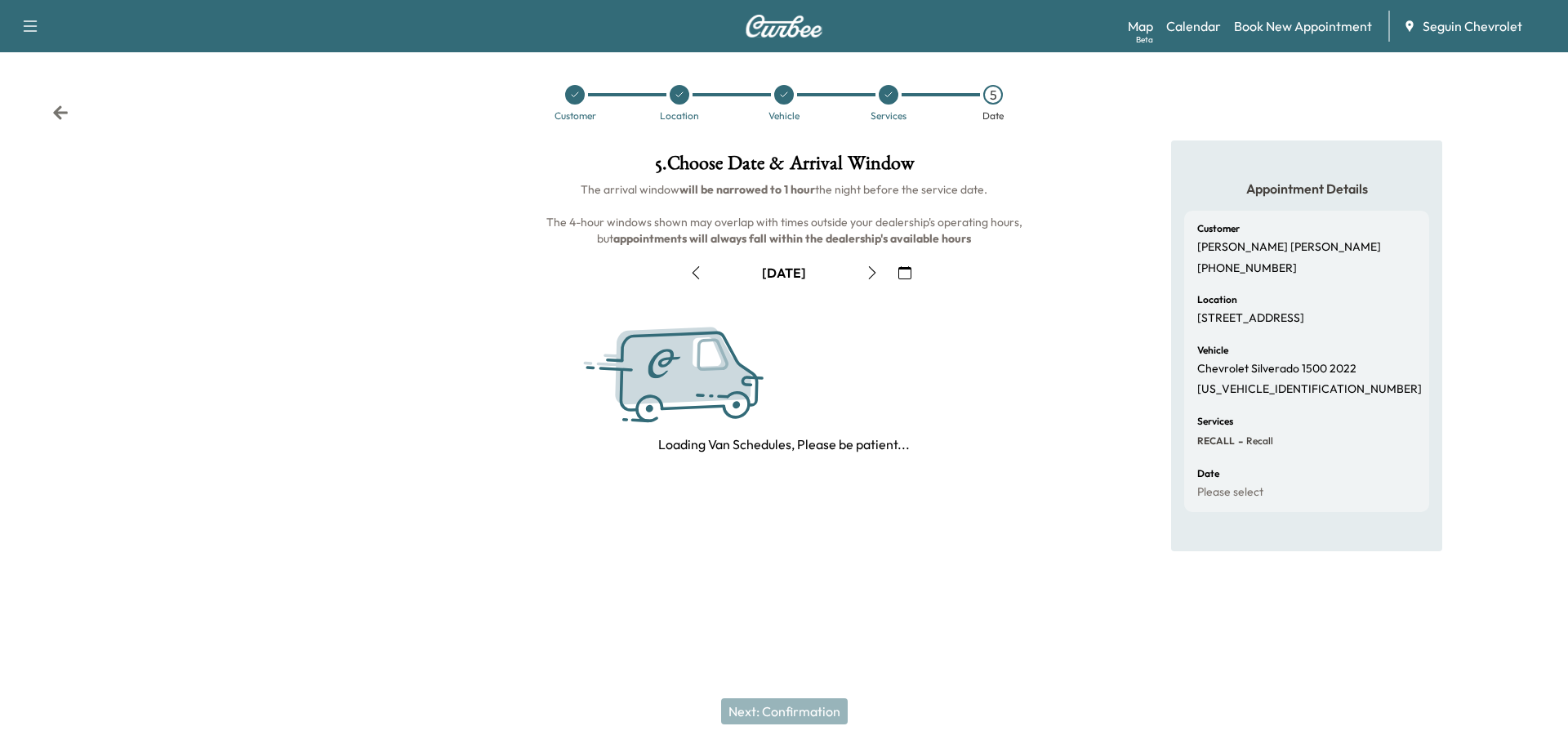
click at [906, 271] on button "button" at bounding box center [905, 273] width 28 height 26
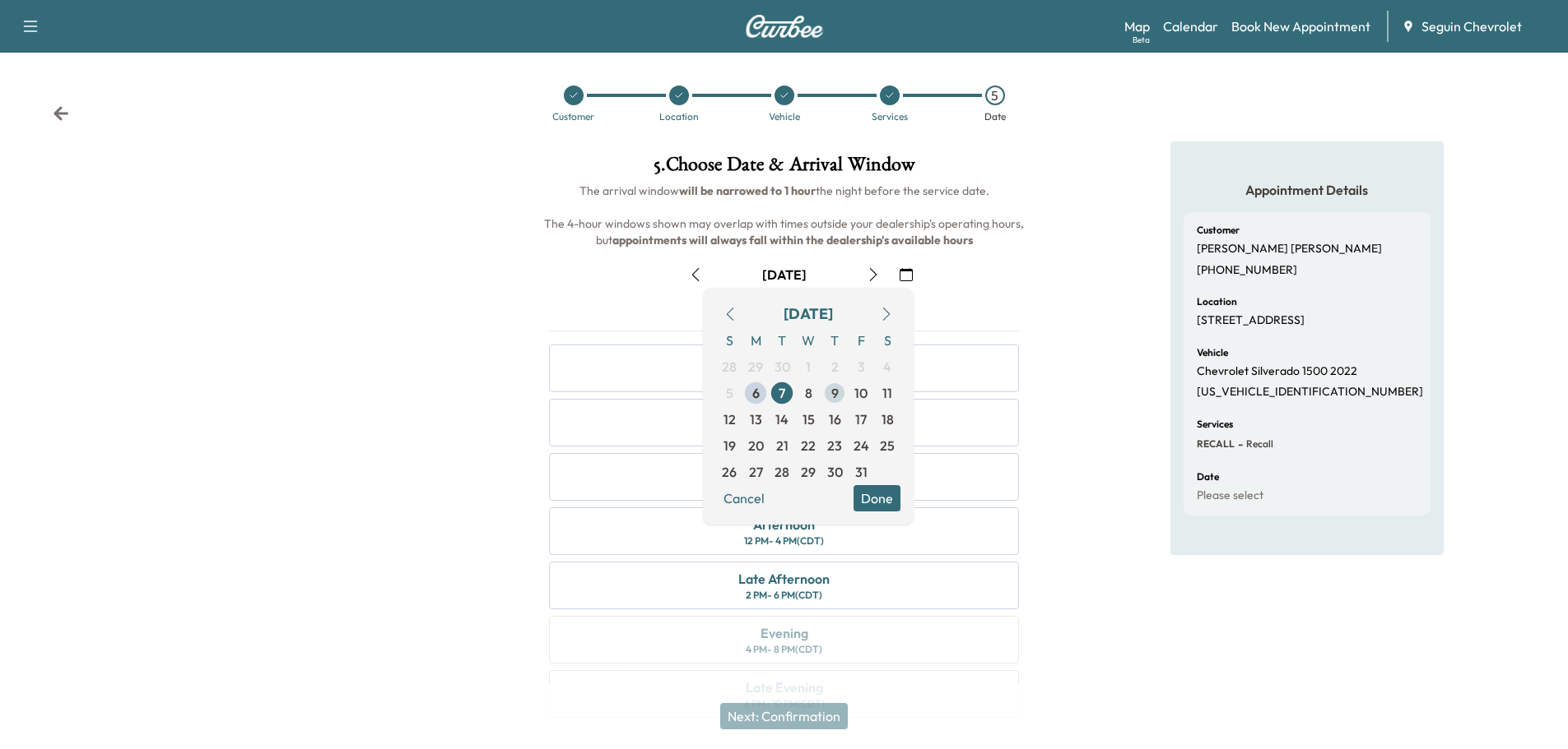
click at [833, 393] on span "9" at bounding box center [835, 392] width 8 height 20
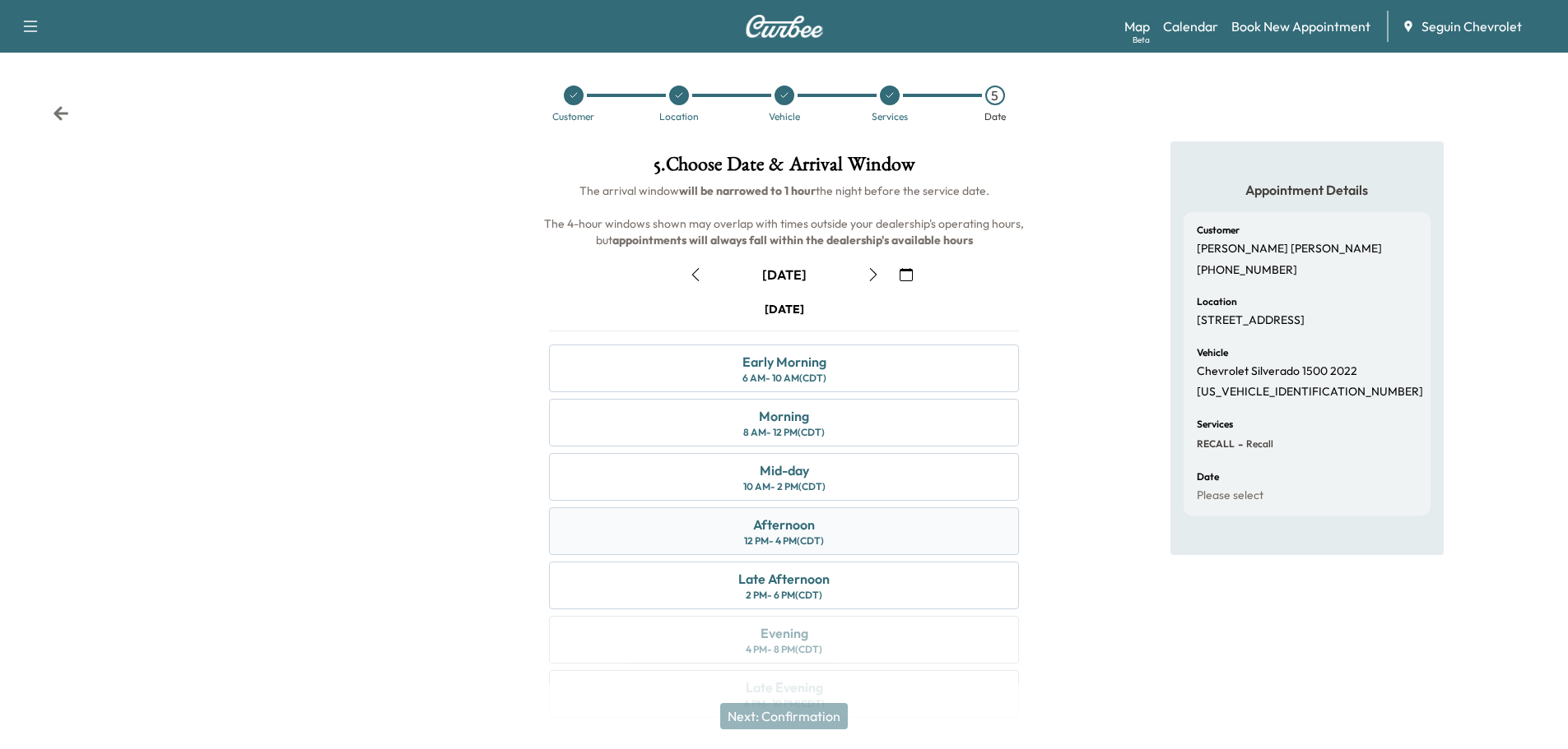
click at [786, 525] on div "Afternoon" at bounding box center [784, 524] width 62 height 20
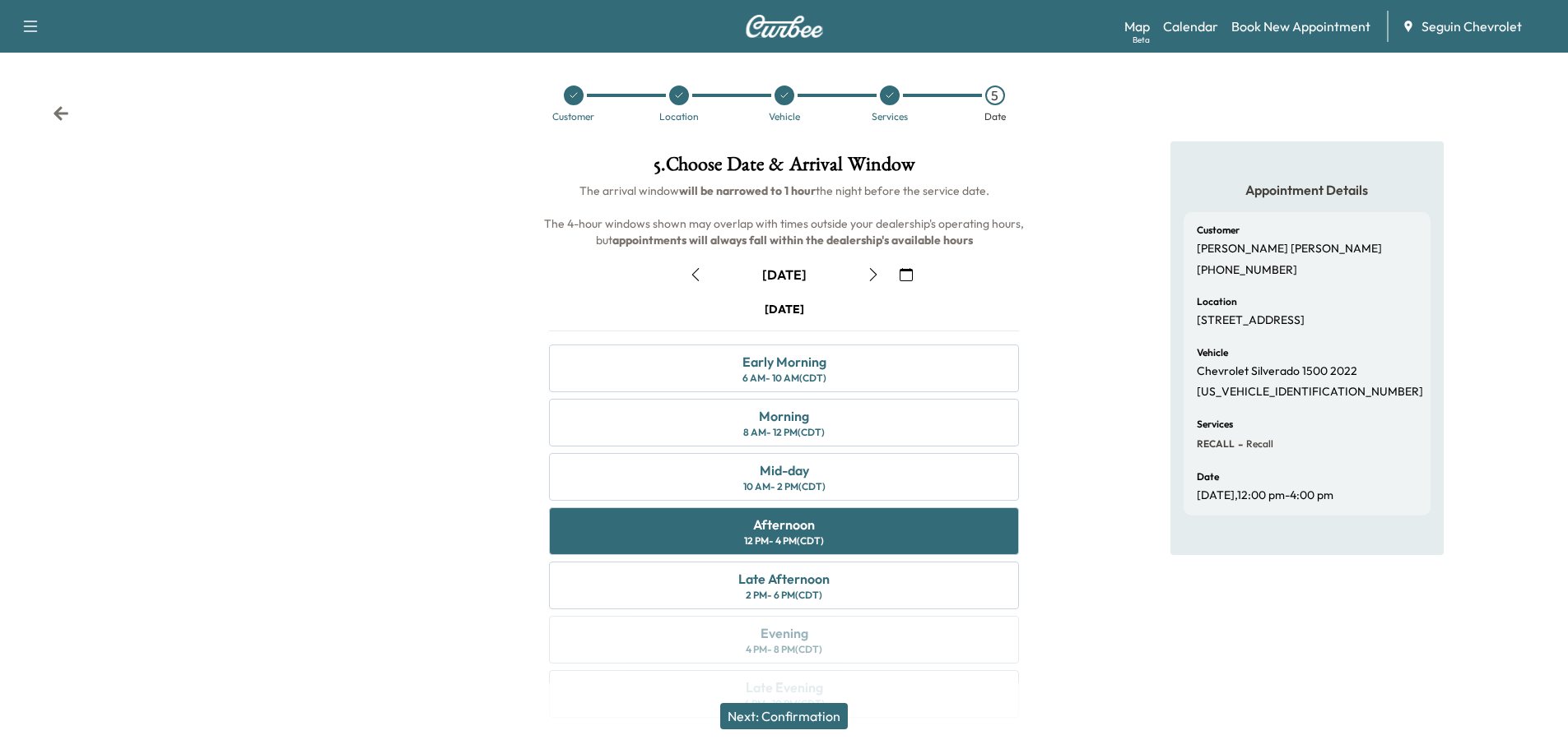
click at [832, 709] on button "Next: Confirmation" at bounding box center [784, 717] width 127 height 27
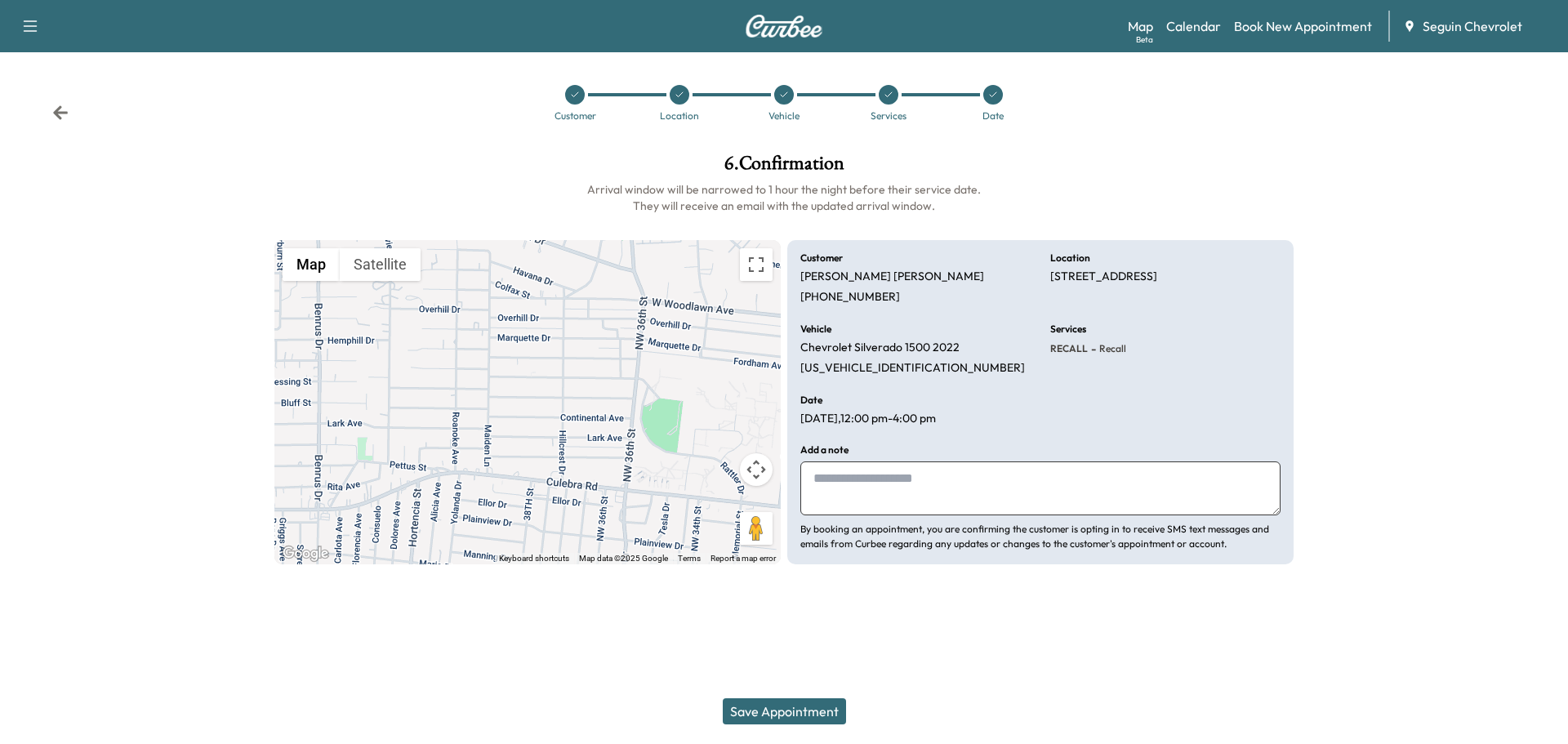
click at [868, 488] on textarea at bounding box center [1041, 488] width 481 height 54
click at [1124, 472] on textarea "**********" at bounding box center [1041, 488] width 481 height 54
click at [906, 497] on textarea "**********" at bounding box center [1041, 488] width 481 height 54
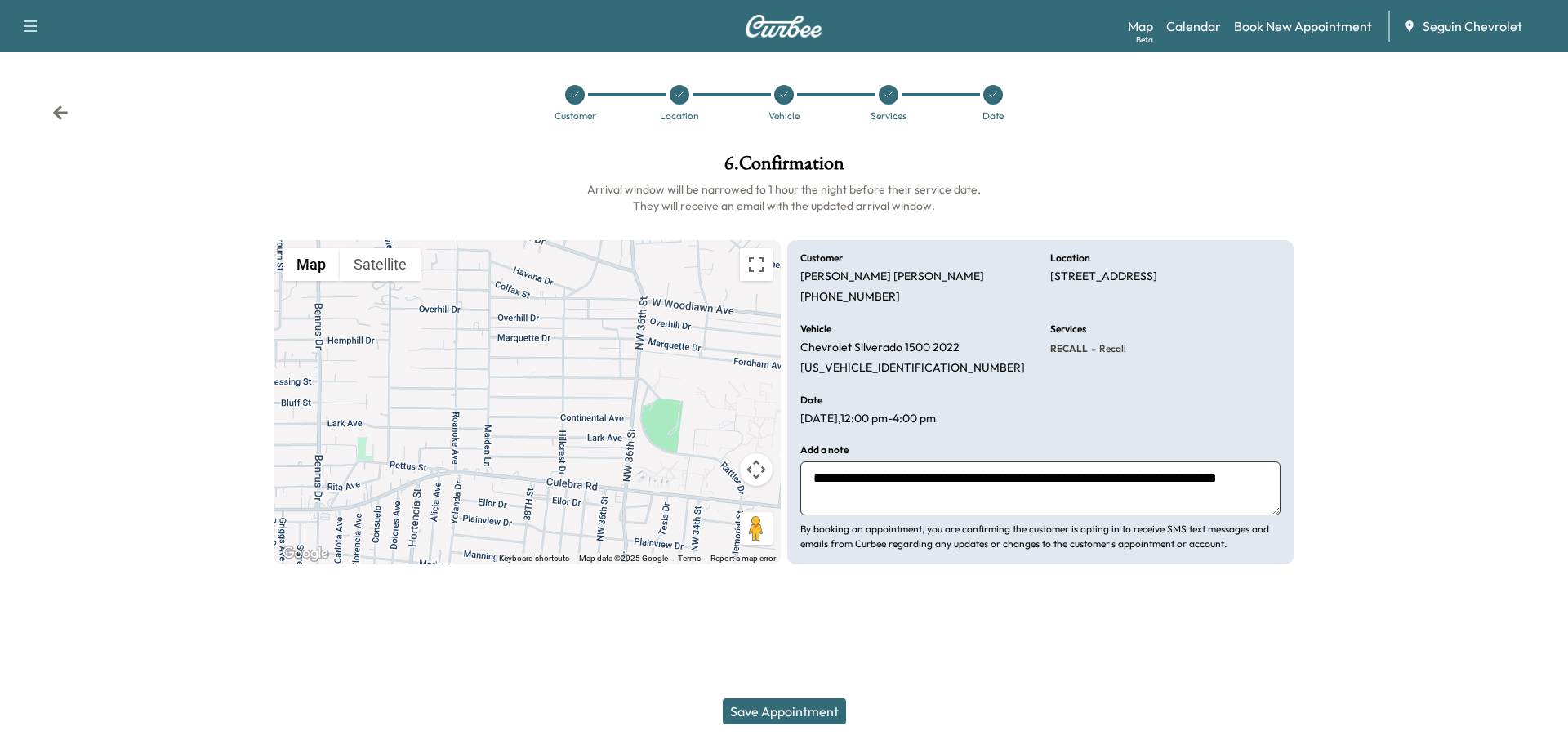
click at [969, 499] on textarea "**********" at bounding box center [1041, 488] width 481 height 54
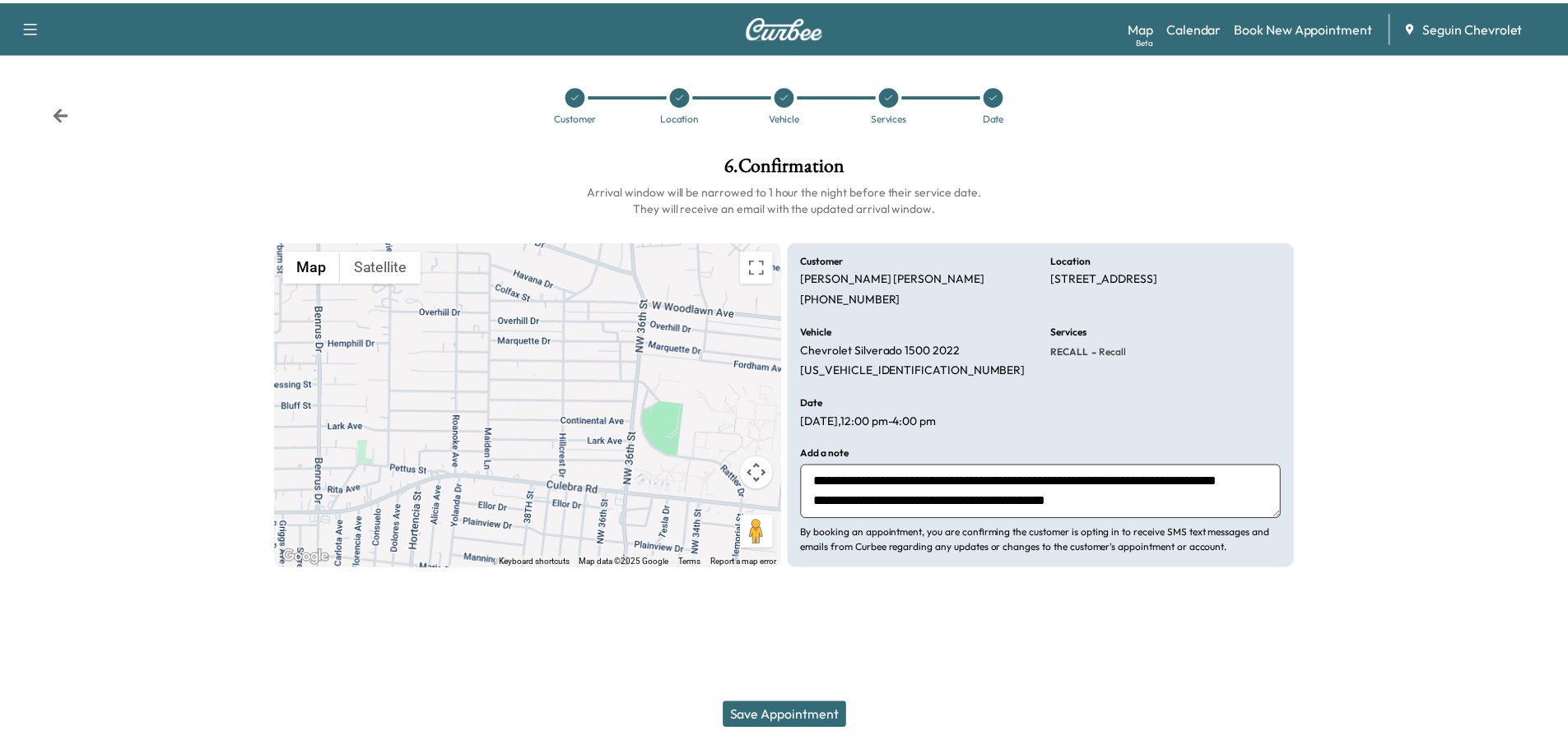
scroll to position [32, 0]
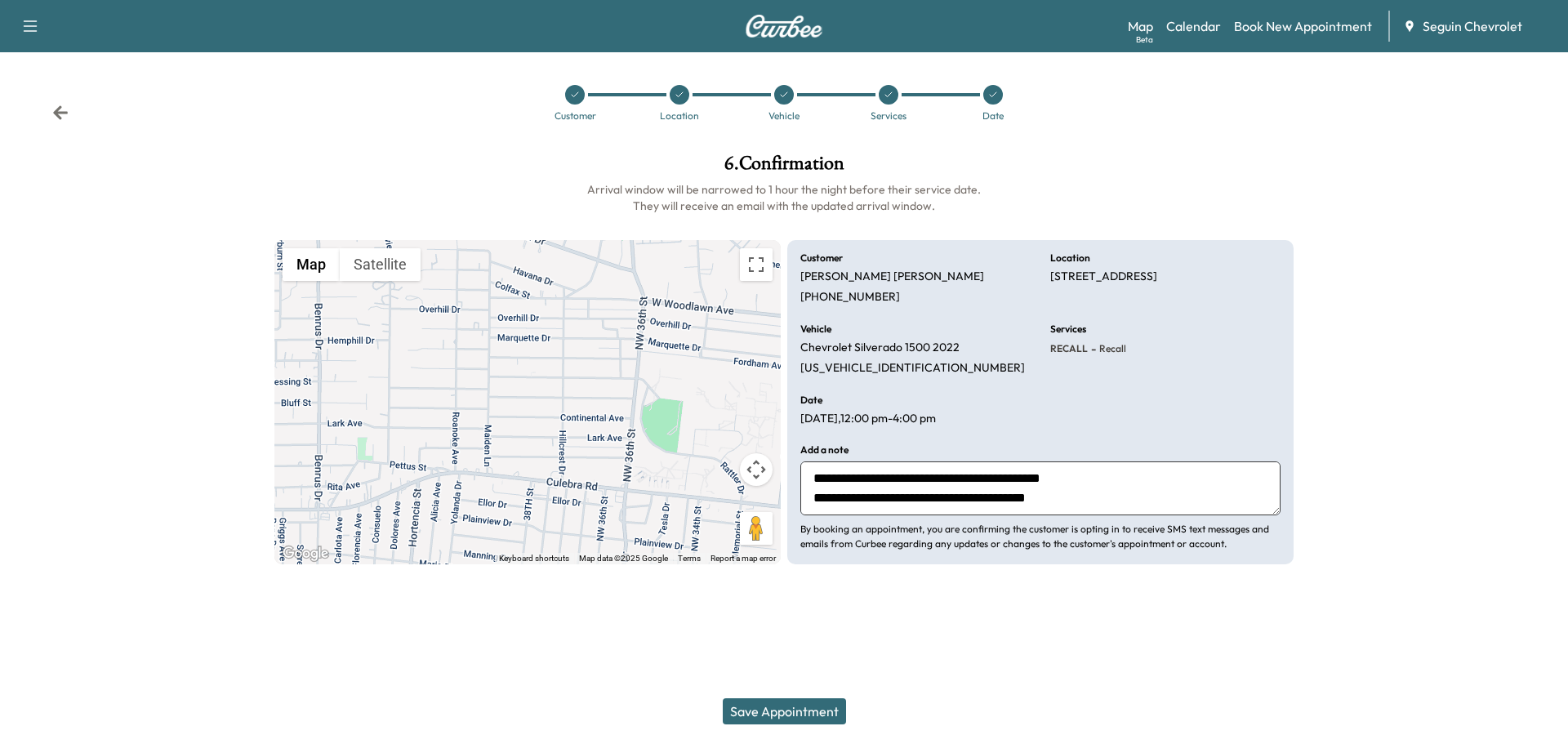
type textarea "**********"
click at [808, 708] on button "Save Appointment" at bounding box center [784, 712] width 123 height 26
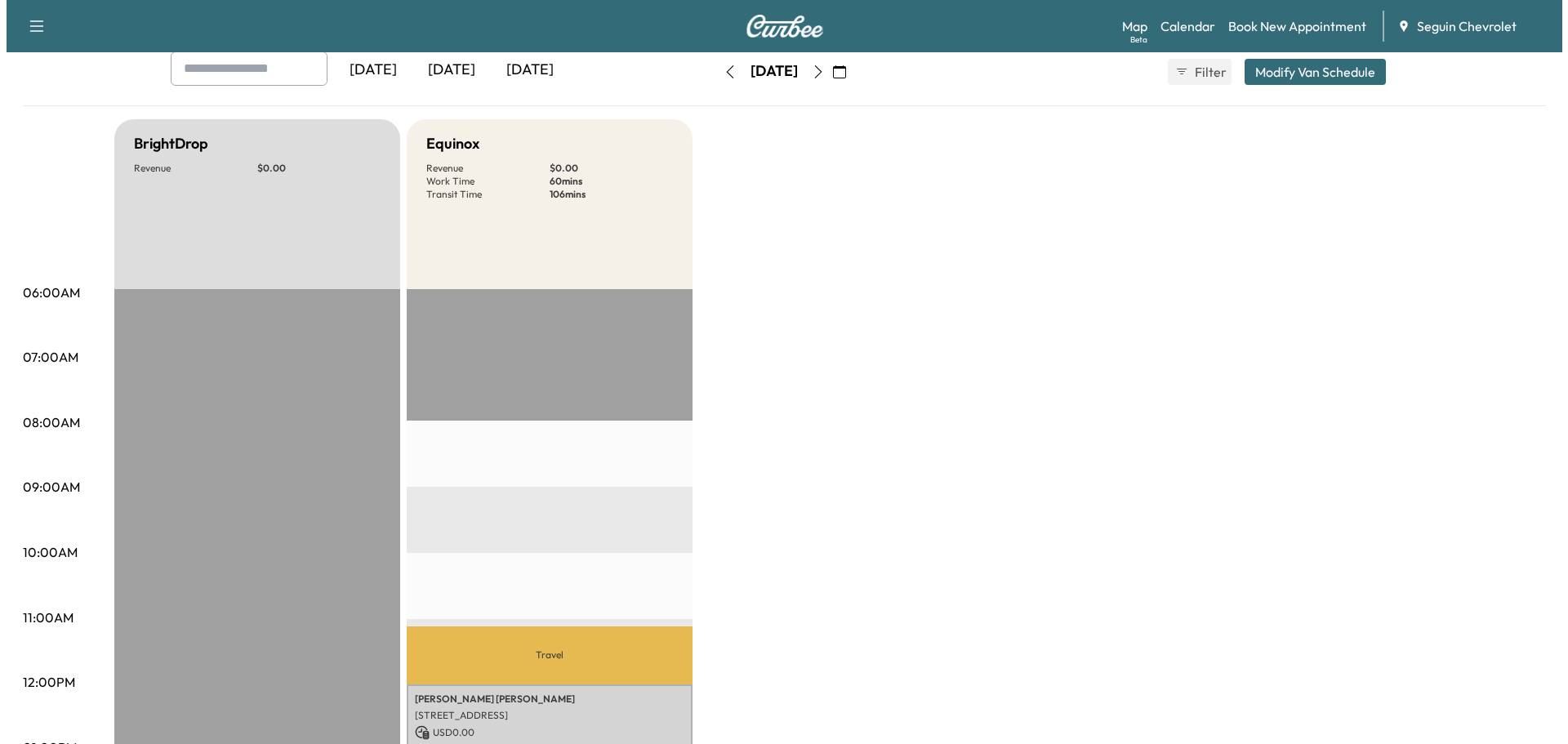
scroll to position [245, 0]
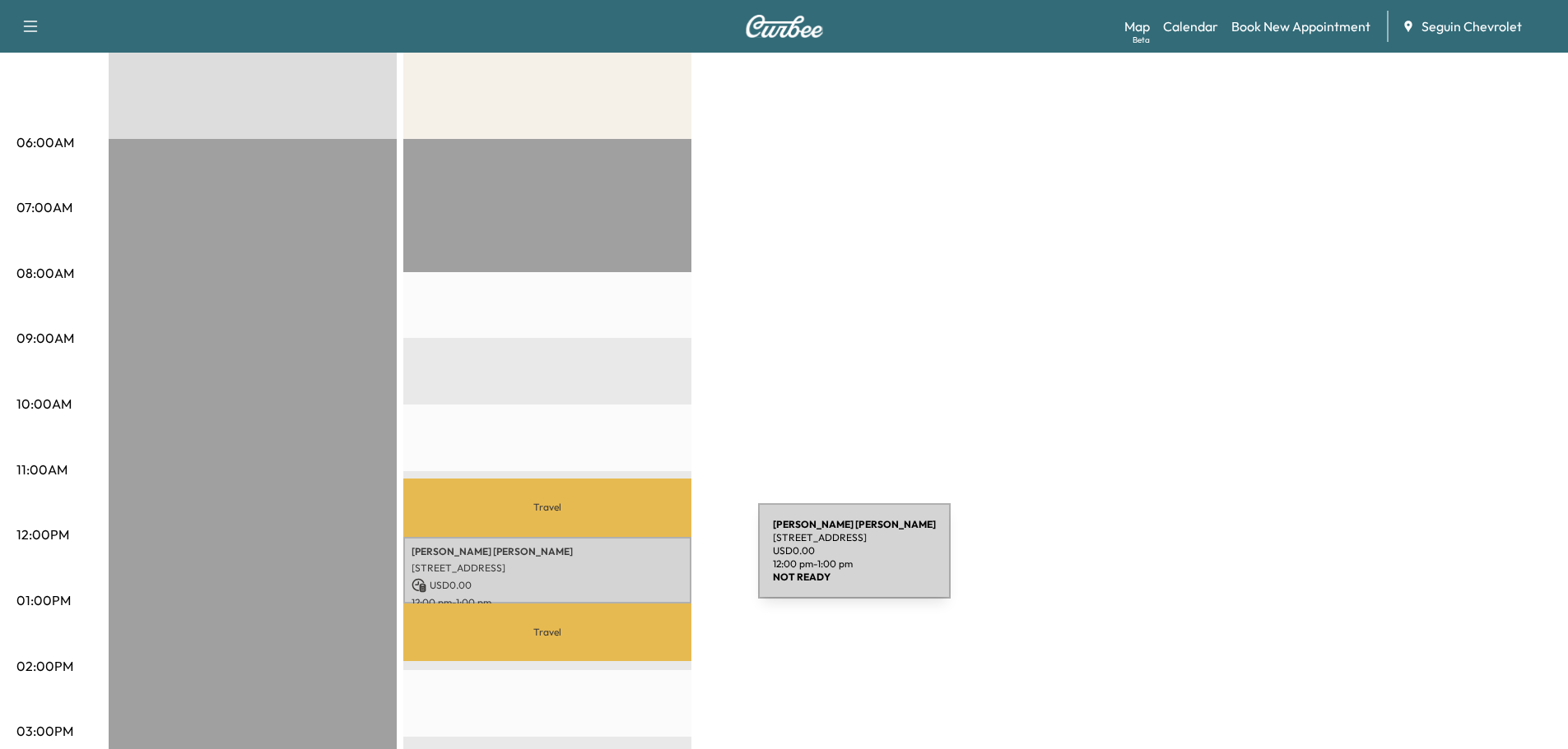
click at [635, 562] on p "[STREET_ADDRESS]" at bounding box center [547, 568] width 271 height 13
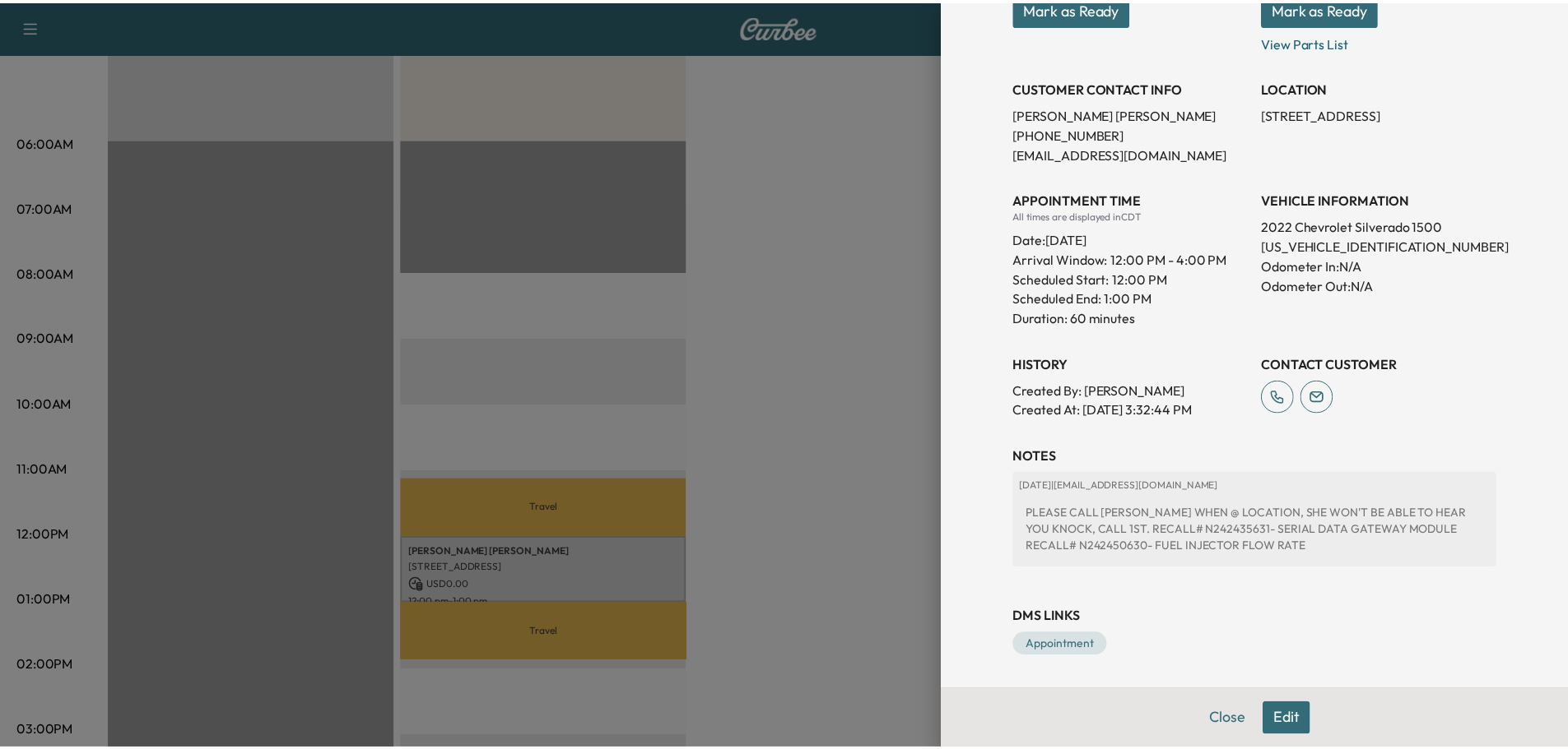
scroll to position [280, 0]
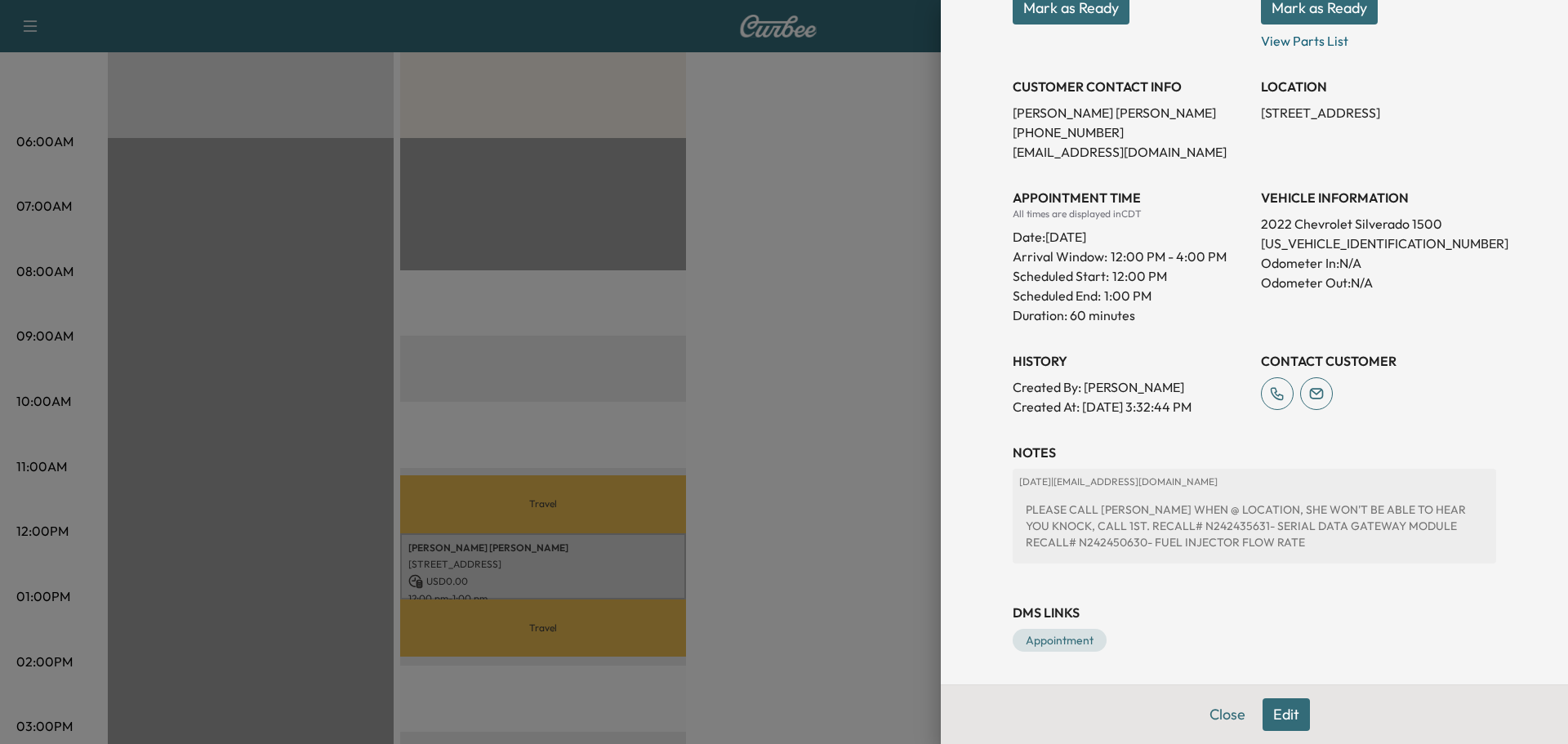
click at [757, 133] on div at bounding box center [784, 372] width 1568 height 744
